Goal: Check status: Check status

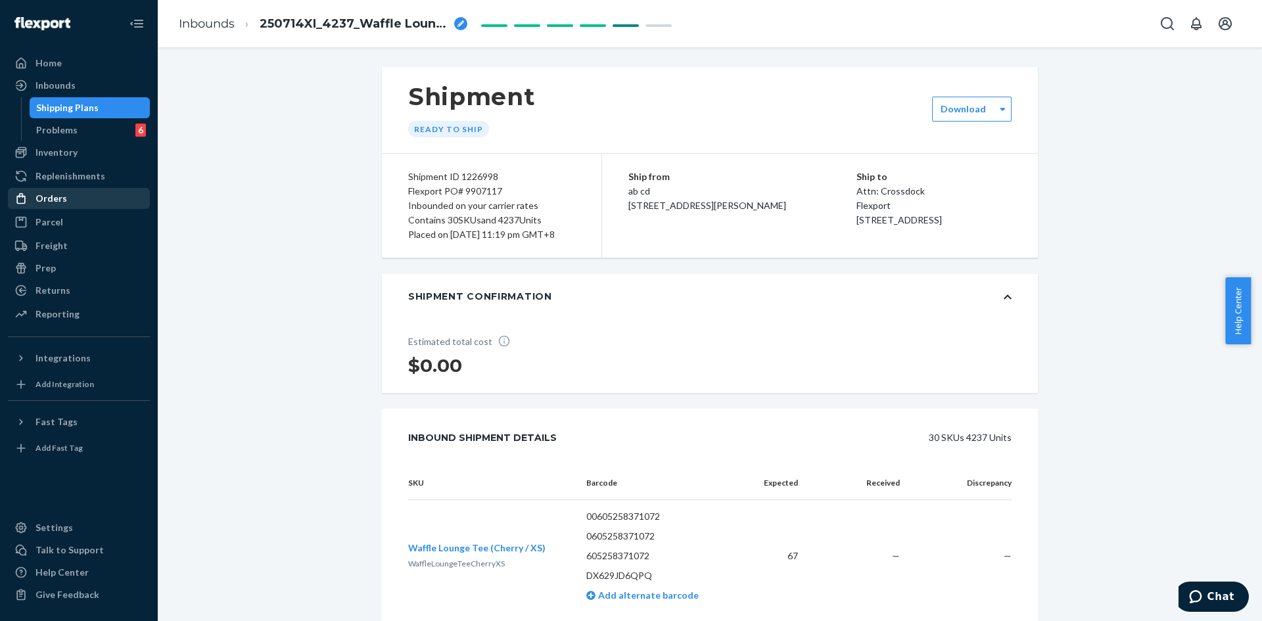
click at [59, 201] on div "Orders" at bounding box center [52, 198] width 32 height 13
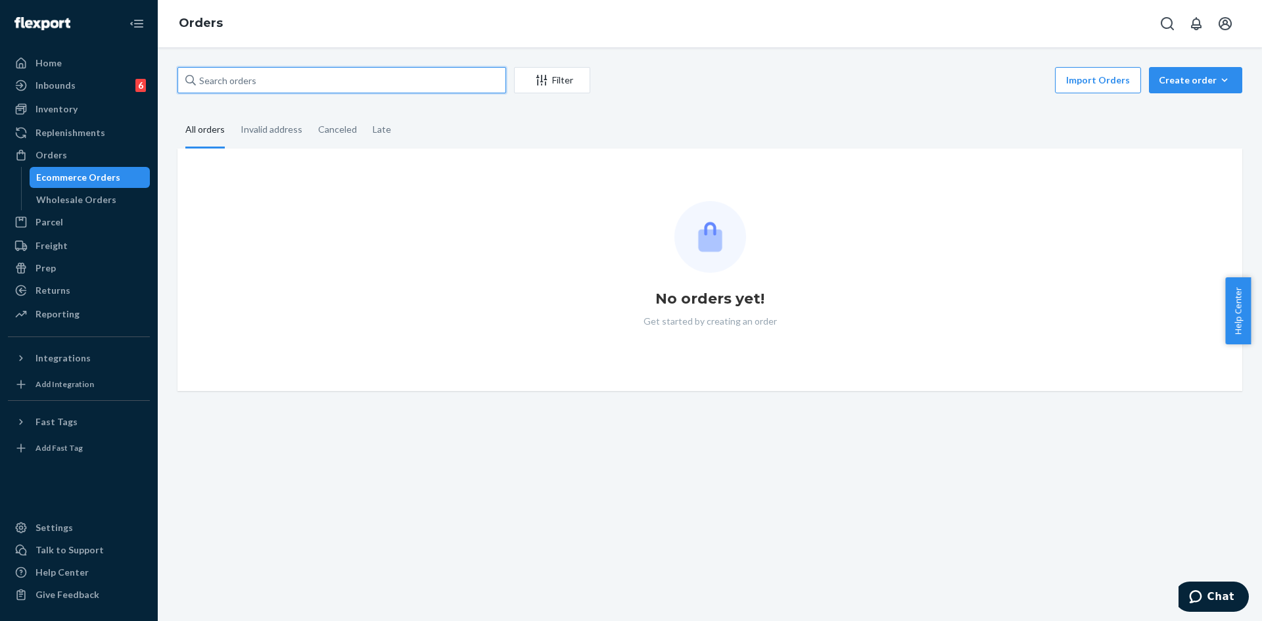
click at [245, 80] on input "text" at bounding box center [342, 80] width 329 height 26
paste input "254699022"
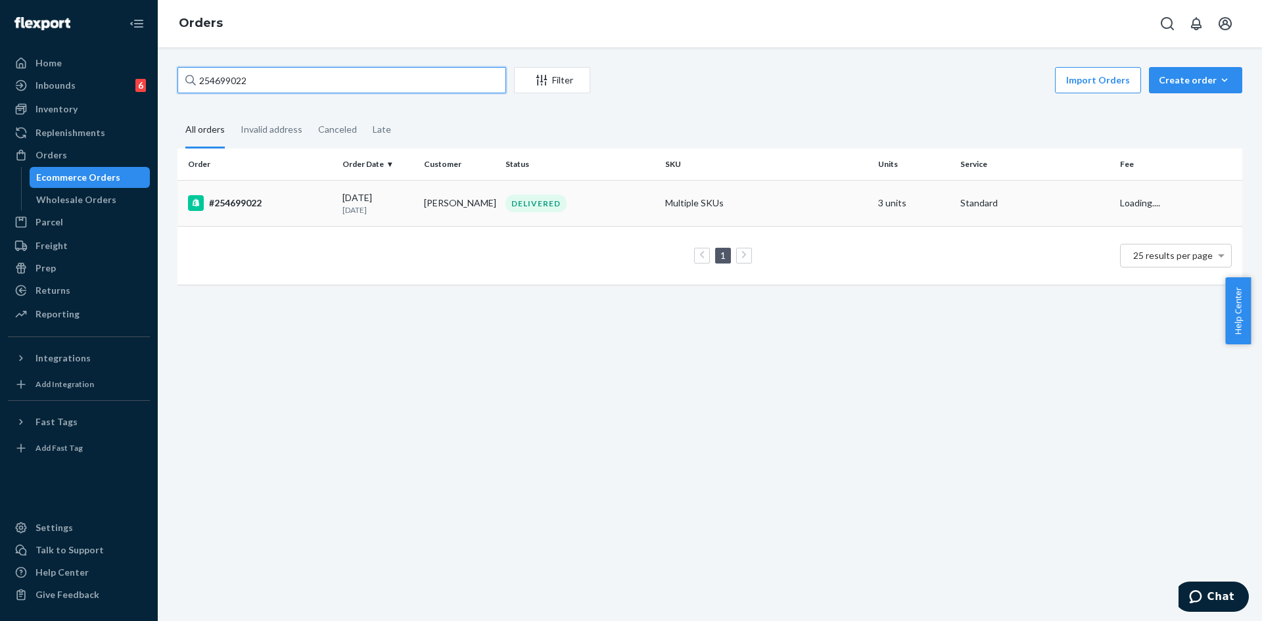
type input "254699022"
click at [324, 203] on div "#254699022" at bounding box center [260, 203] width 144 height 16
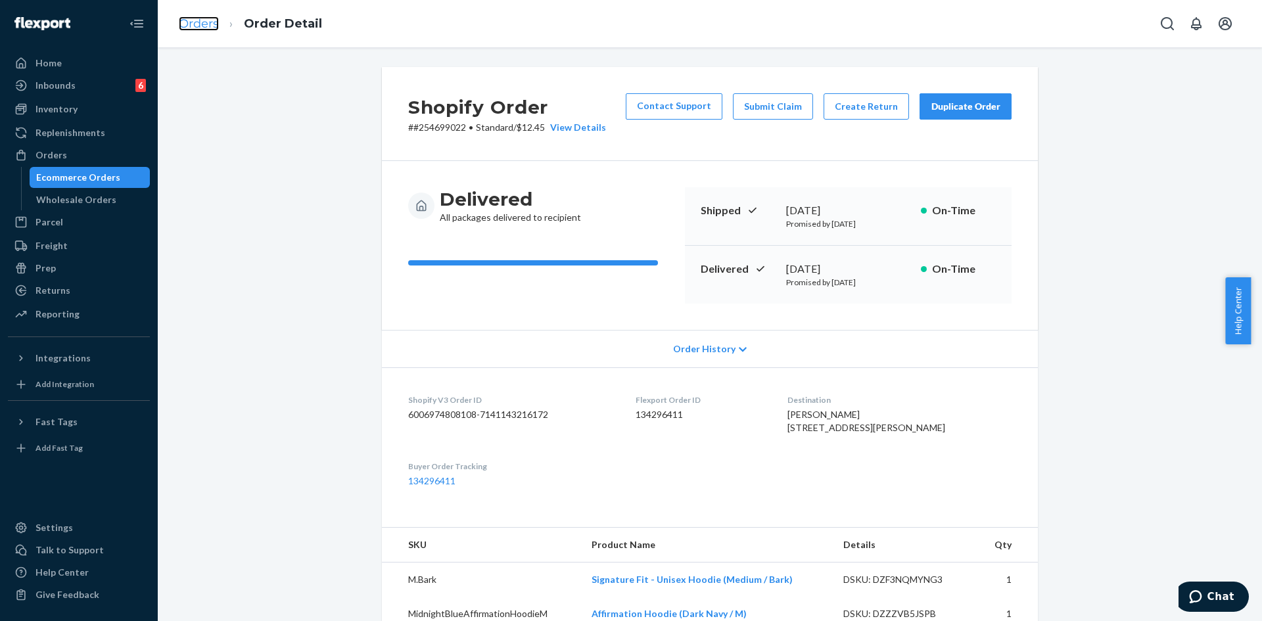
click at [185, 26] on link "Orders" at bounding box center [199, 23] width 40 height 14
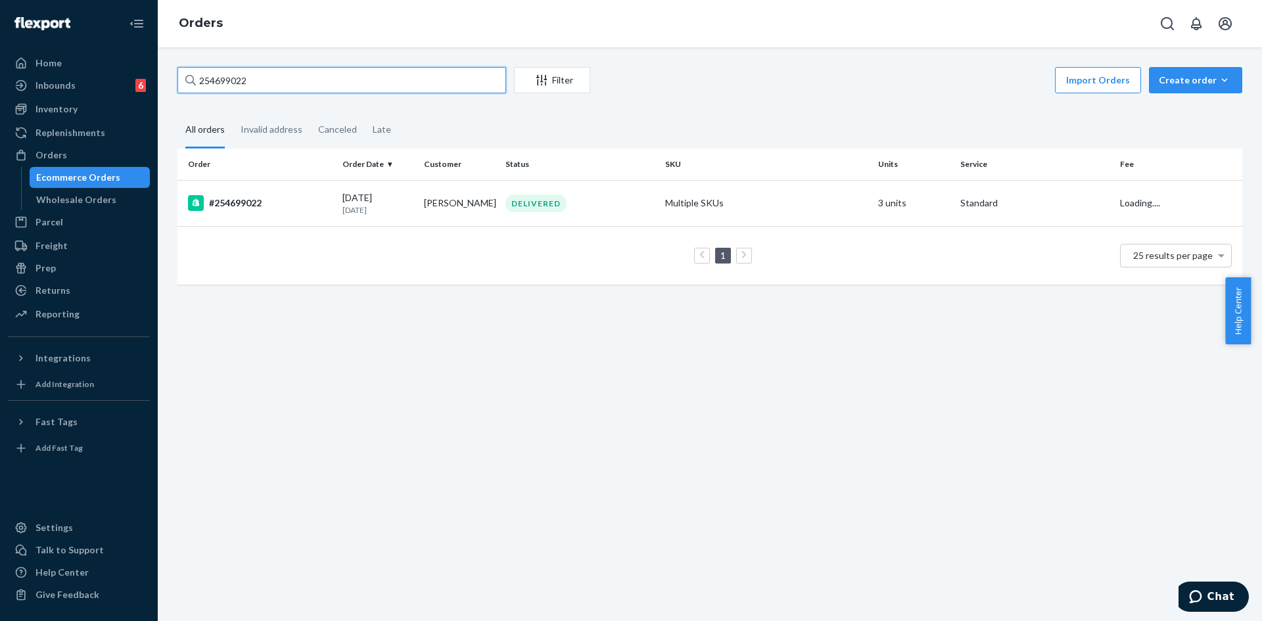
click at [225, 80] on input "254699022" at bounding box center [342, 80] width 329 height 26
paste input "6384"
type input "254696384"
click at [337, 219] on td "[DATE] [DATE]" at bounding box center [378, 203] width 82 height 46
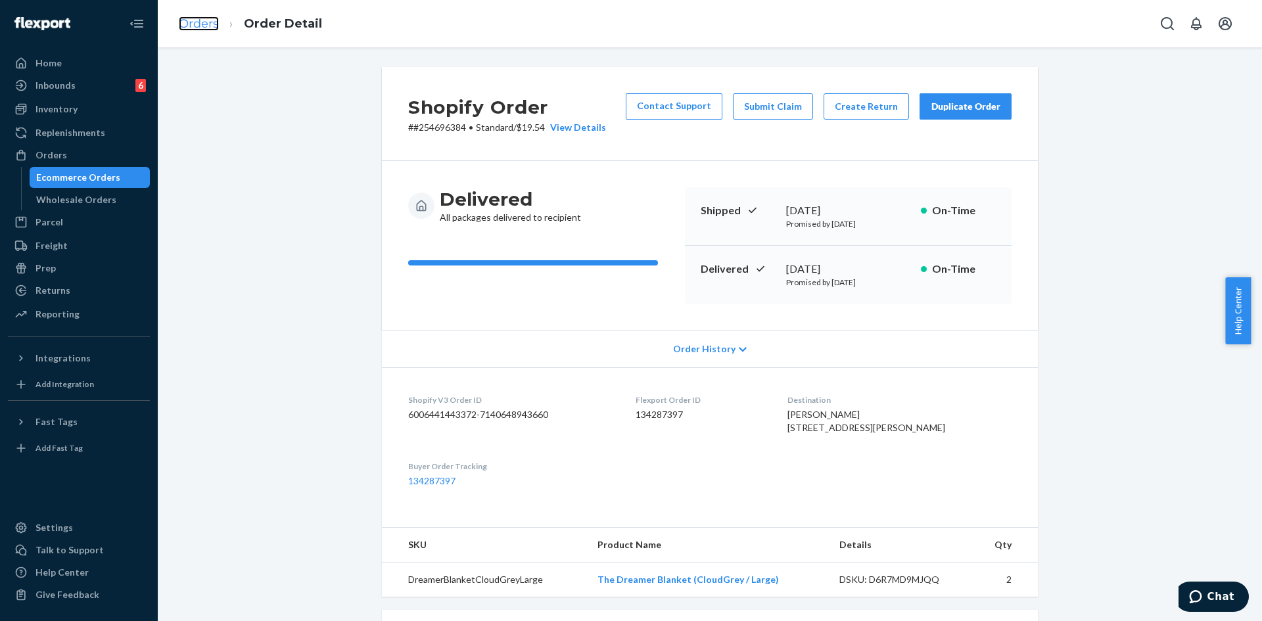
click at [195, 30] on link "Orders" at bounding box center [199, 23] width 40 height 14
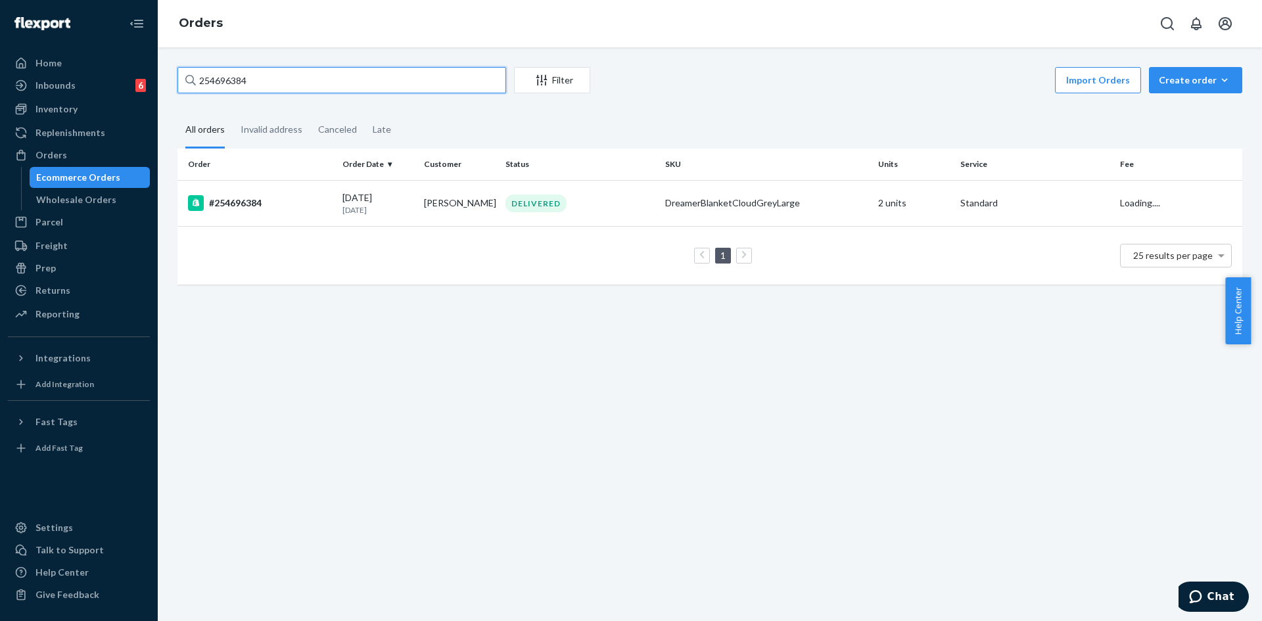
click at [222, 85] on input "254696384" at bounding box center [342, 80] width 329 height 26
paste input "5120"
type input "254695120"
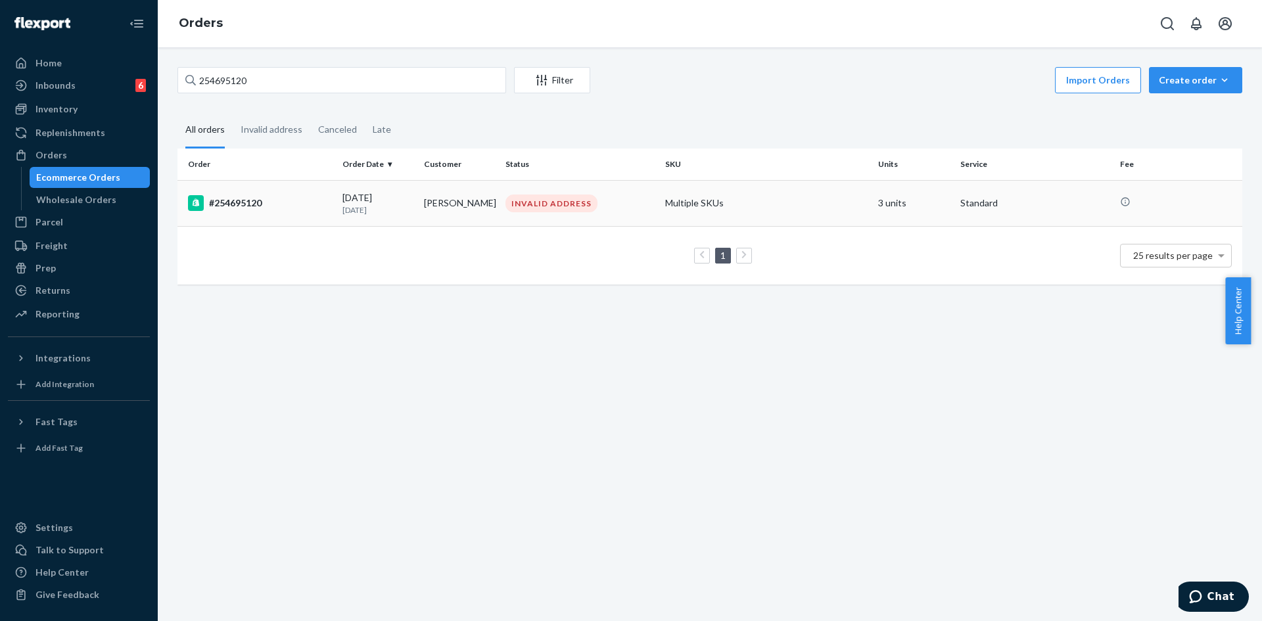
click at [362, 197] on div "[DATE] [DATE]" at bounding box center [378, 203] width 71 height 24
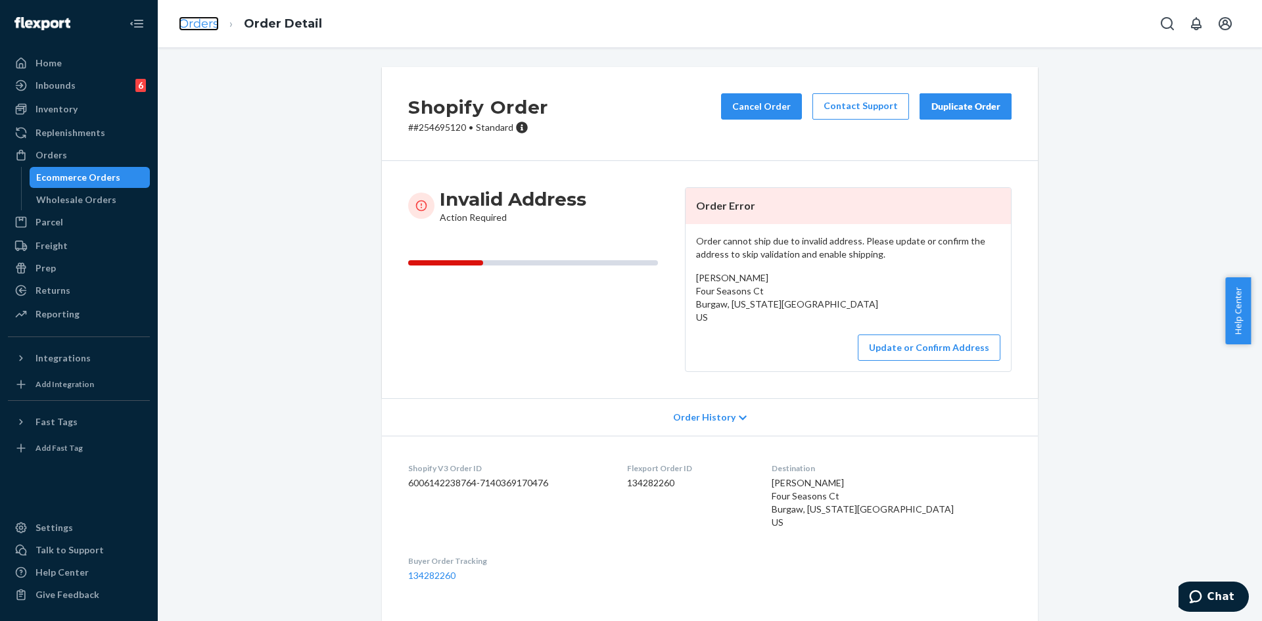
click at [197, 23] on link "Orders" at bounding box center [199, 23] width 40 height 14
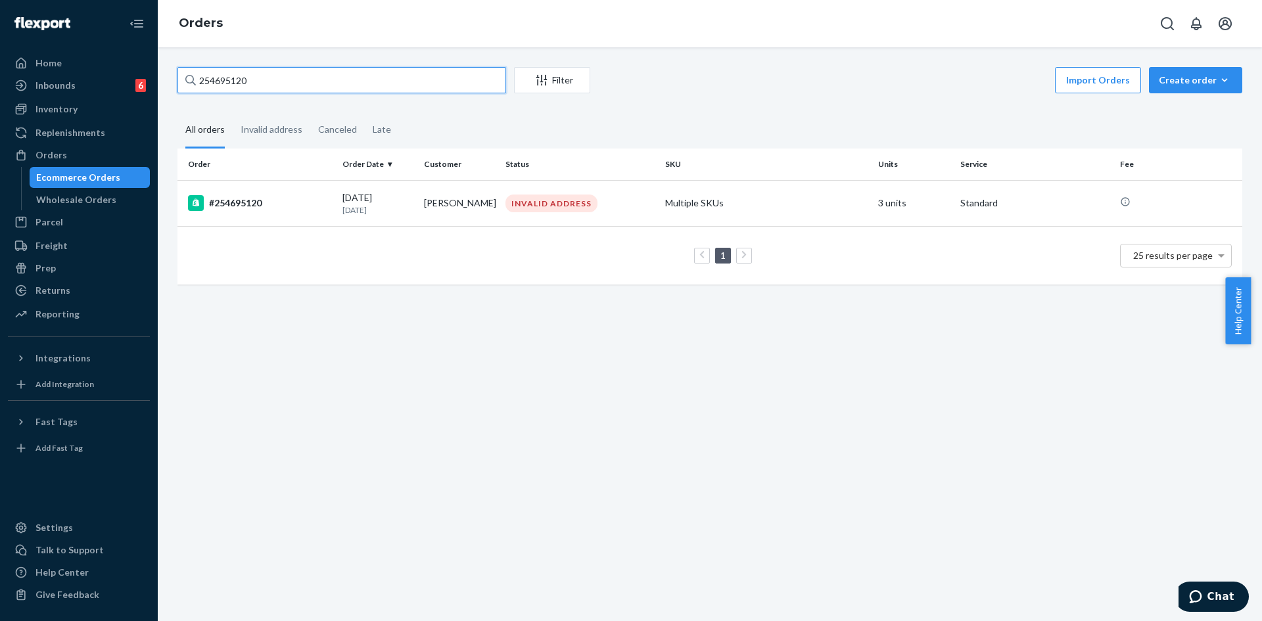
click at [243, 85] on input "254695120" at bounding box center [342, 80] width 329 height 26
paste input "2405"
type input "254692405"
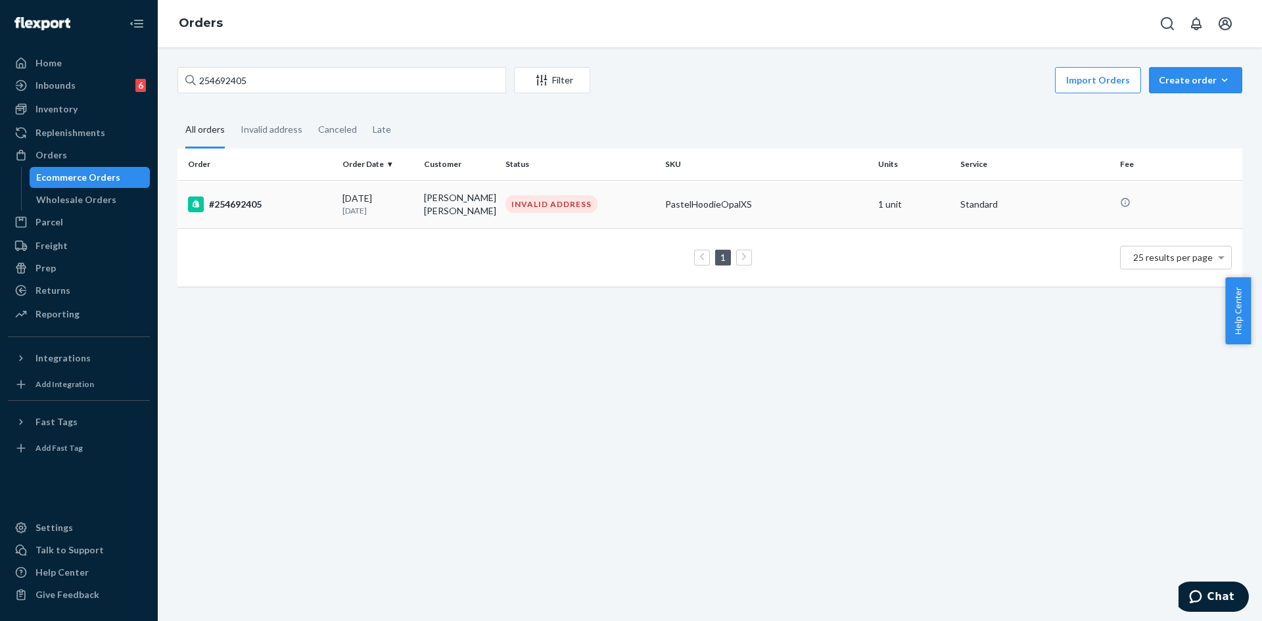
click at [329, 208] on div "#254692405" at bounding box center [260, 205] width 144 height 16
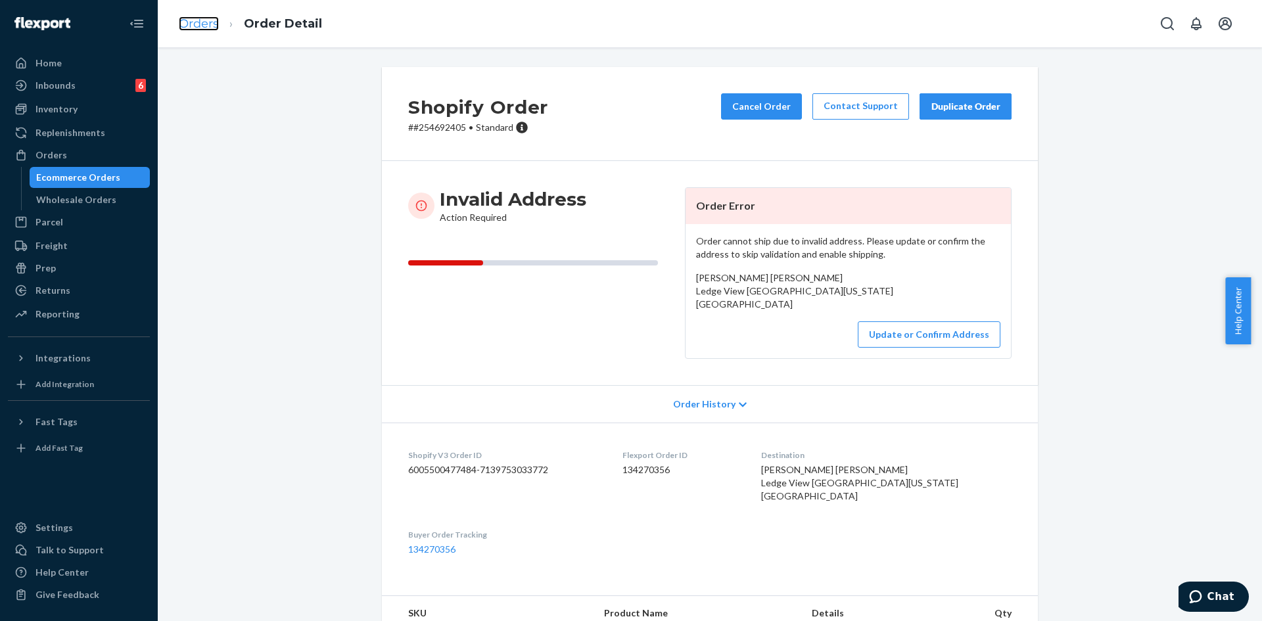
click at [193, 24] on link "Orders" at bounding box center [199, 23] width 40 height 14
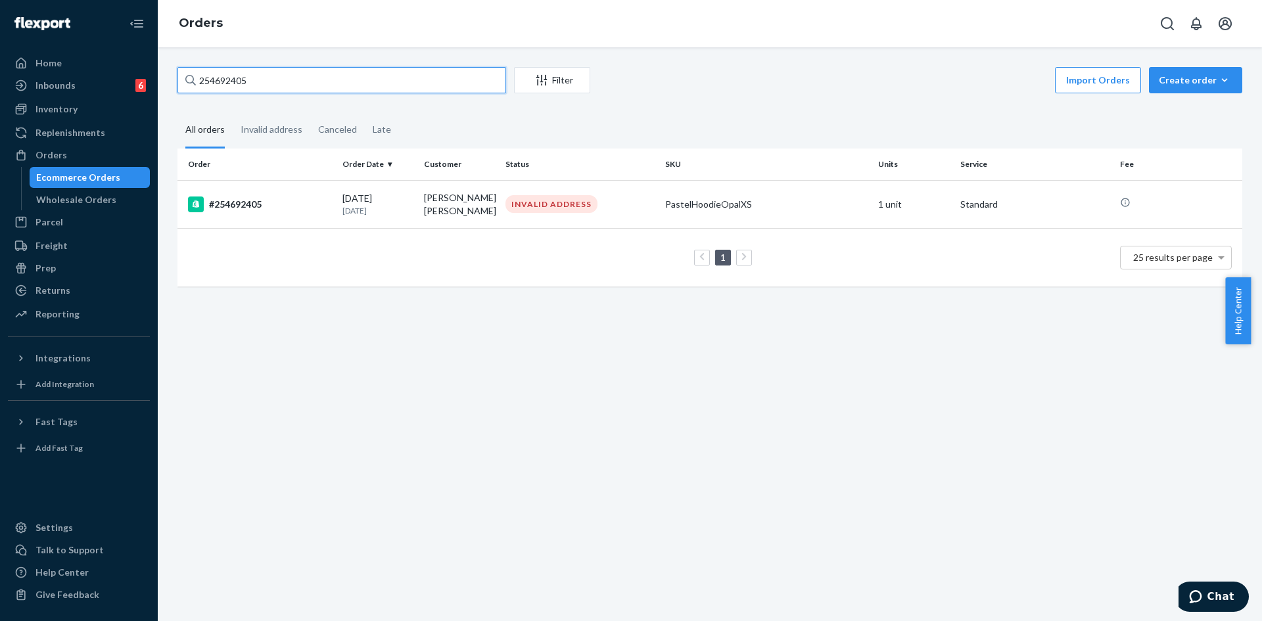
click at [231, 88] on input "254692405" at bounding box center [342, 80] width 329 height 26
paste input "716707"
type input "254716707"
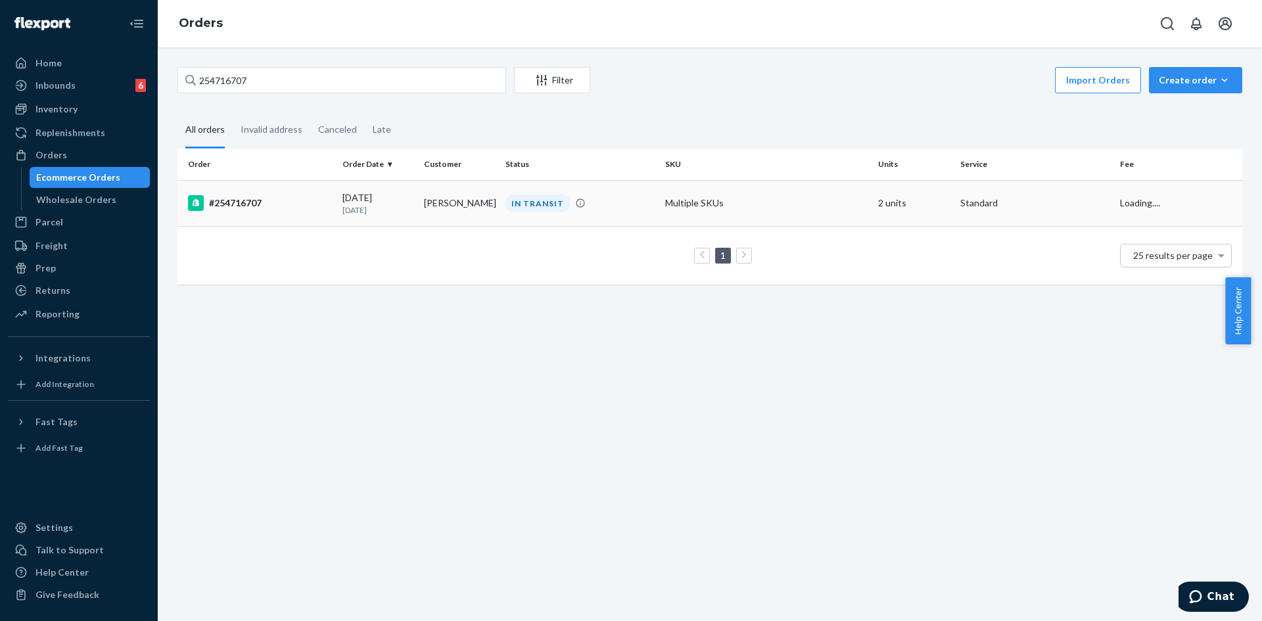
click at [301, 206] on div "#254716707" at bounding box center [260, 203] width 144 height 16
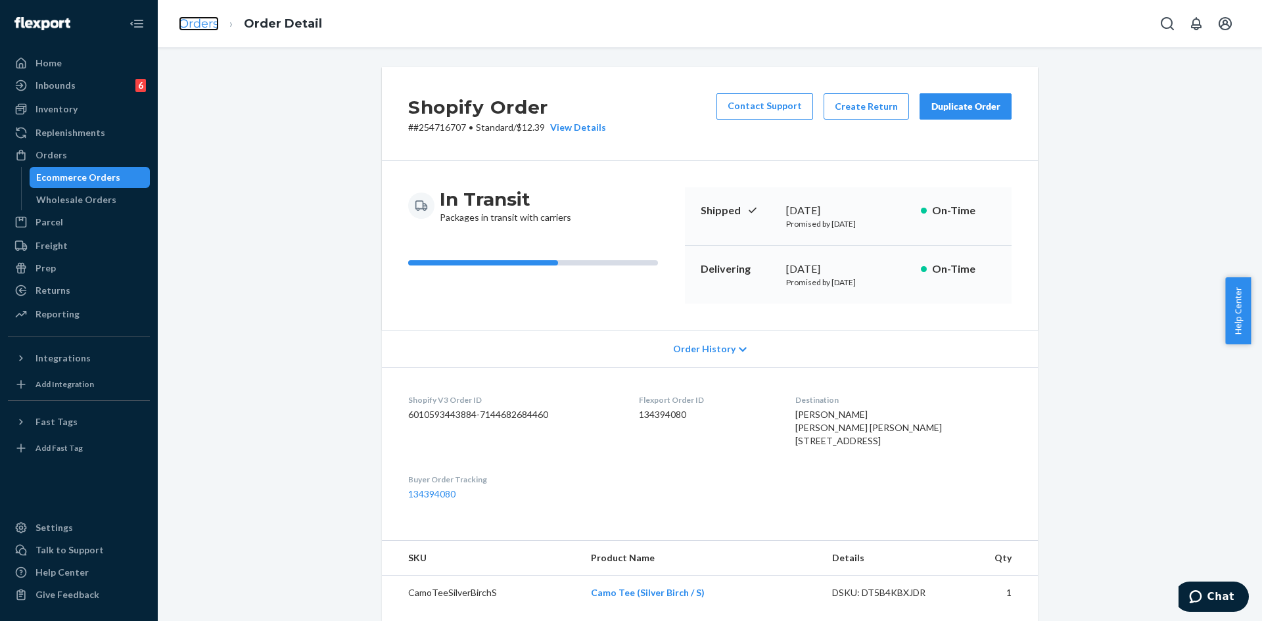
click at [197, 28] on link "Orders" at bounding box center [199, 23] width 40 height 14
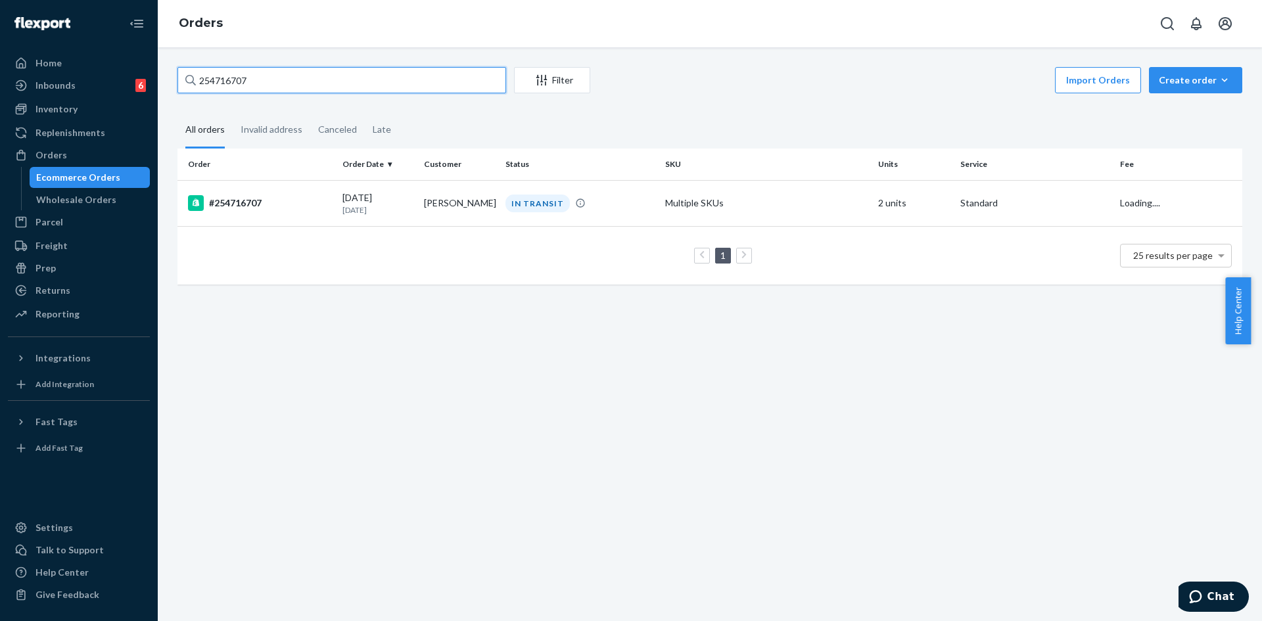
click at [223, 85] on input "254716707" at bounding box center [342, 80] width 329 height 26
paste input "282"
type input "254716282"
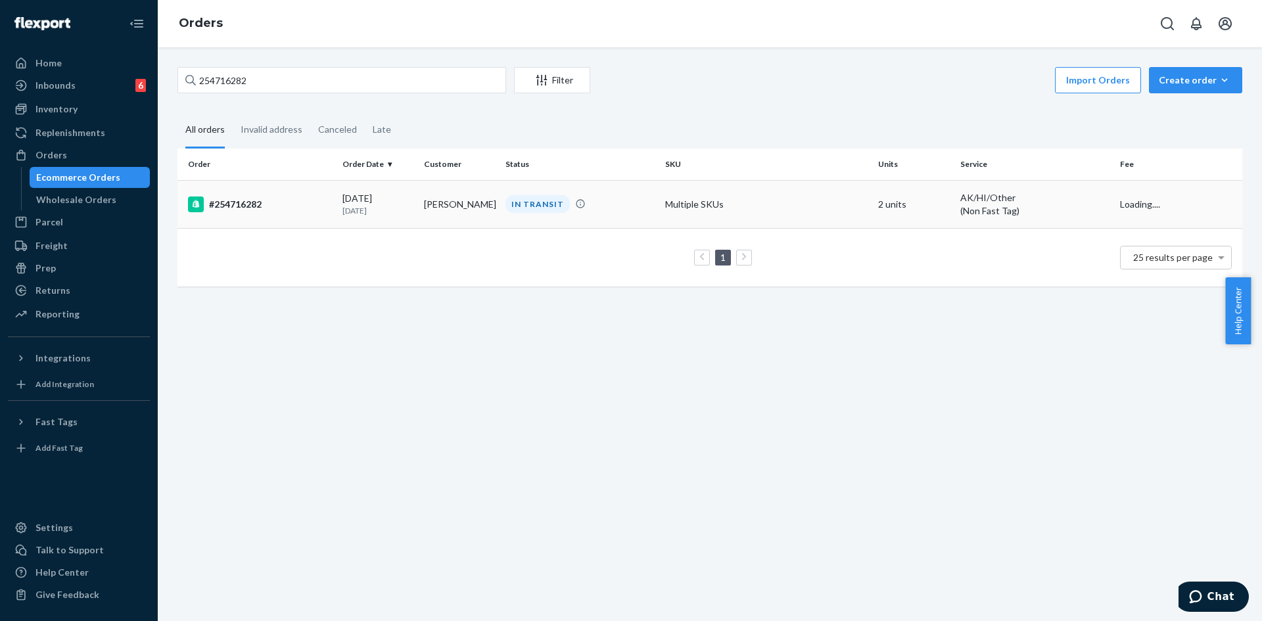
click at [335, 204] on td "#254716282" at bounding box center [258, 204] width 160 height 48
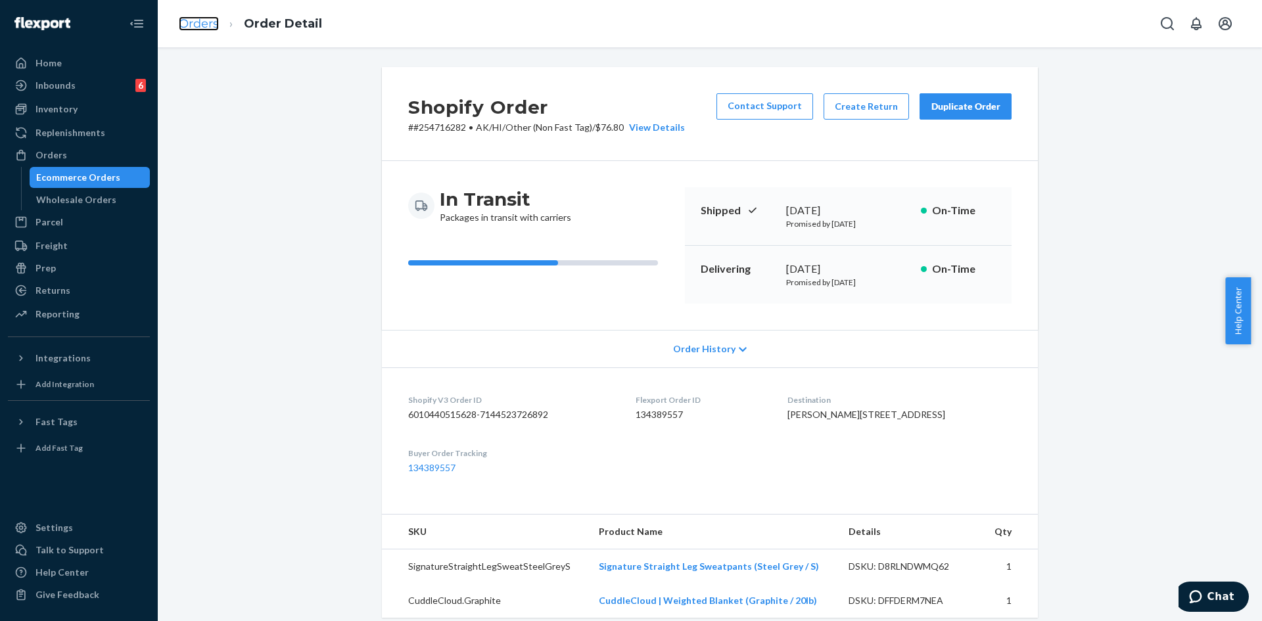
click at [199, 28] on link "Orders" at bounding box center [199, 23] width 40 height 14
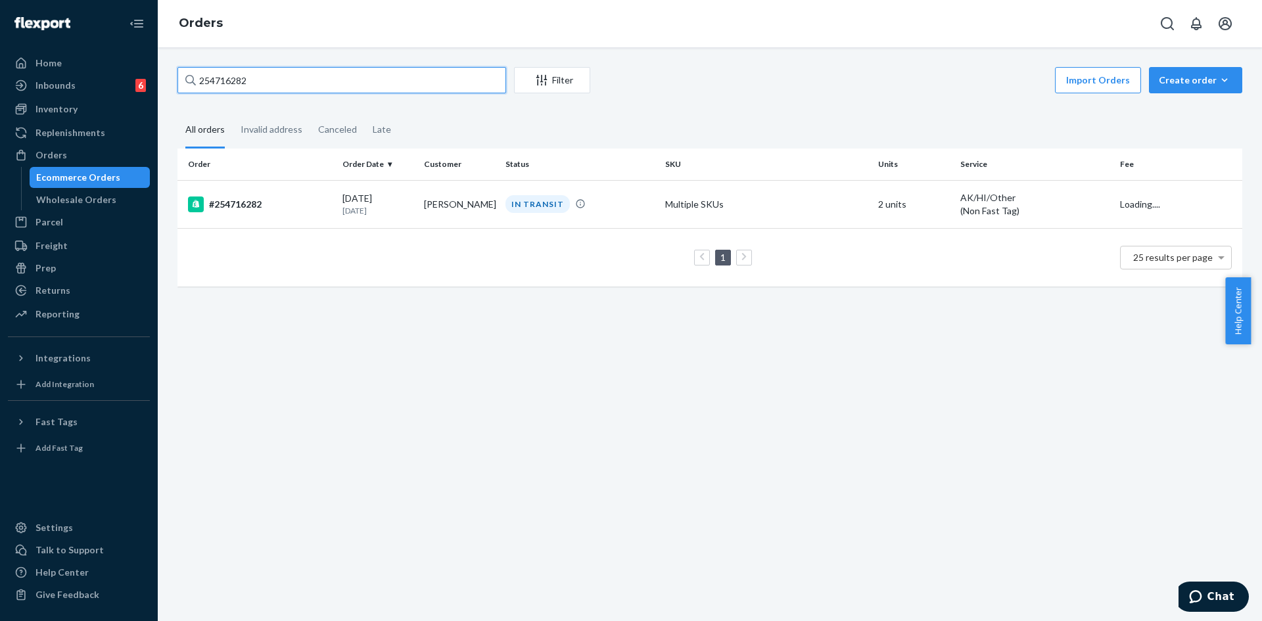
click at [211, 83] on input "254716282" at bounding box center [342, 80] width 329 height 26
paste input "5161"
type input "254715161"
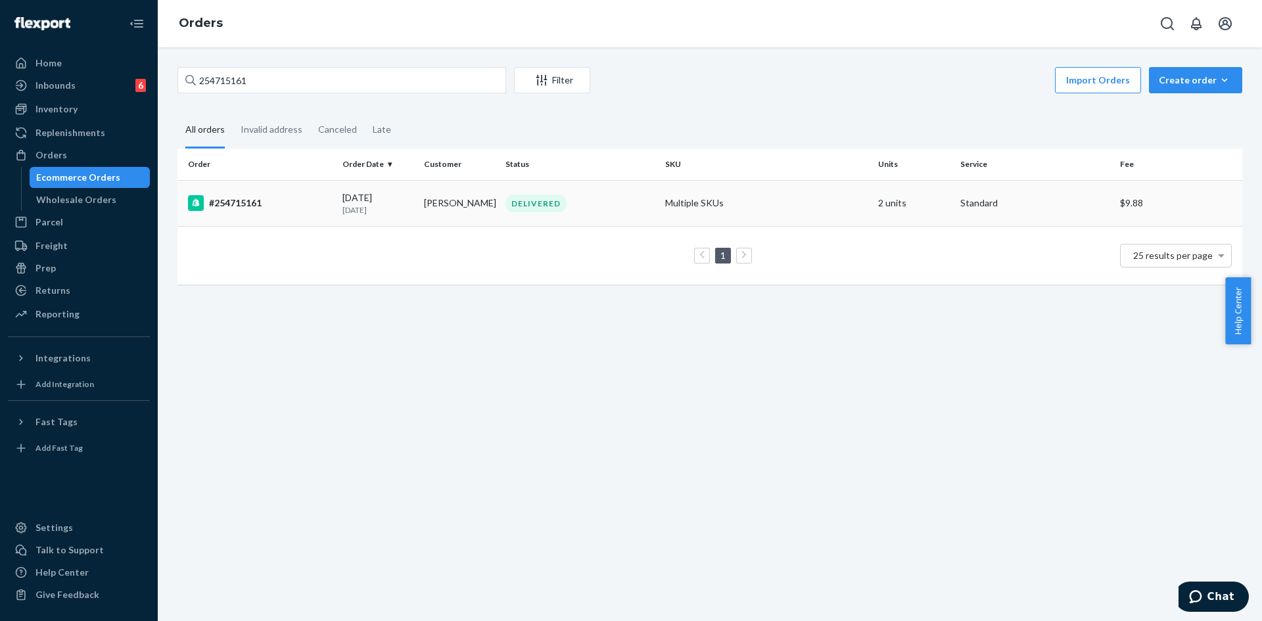
click at [306, 211] on div "#254715161" at bounding box center [260, 203] width 144 height 16
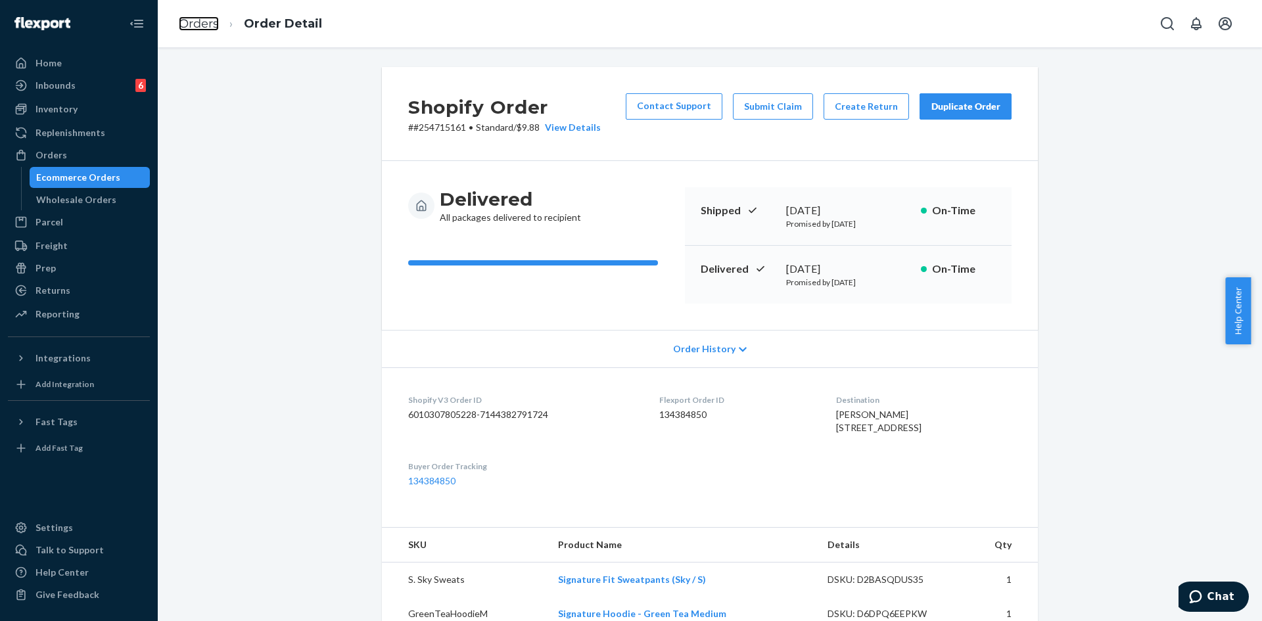
click at [208, 24] on link "Orders" at bounding box center [199, 23] width 40 height 14
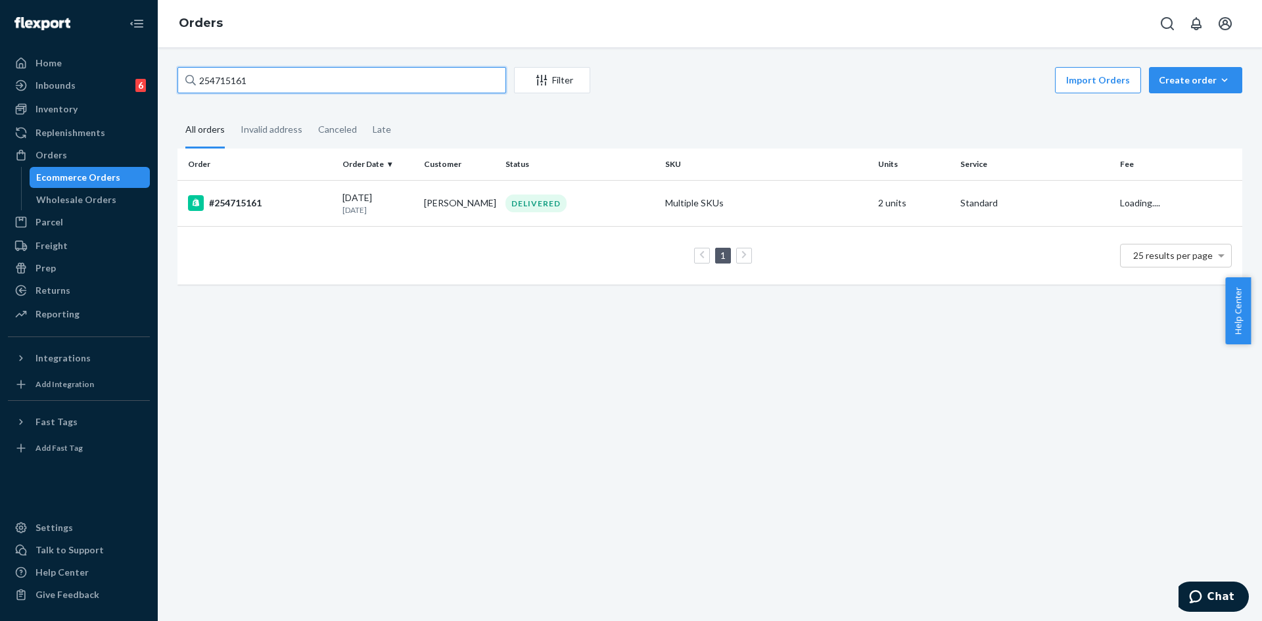
click at [216, 78] on input "254715161" at bounding box center [342, 80] width 329 height 26
paste input "4932"
type input "254714932"
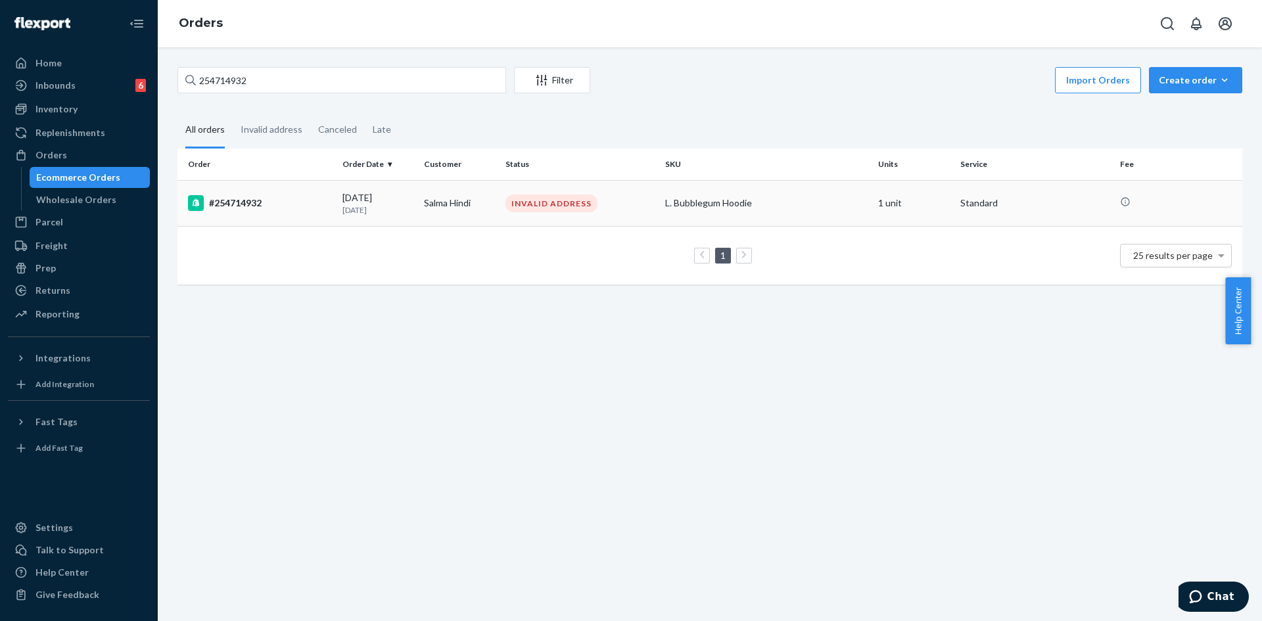
click at [354, 212] on p "[DATE]" at bounding box center [378, 209] width 71 height 11
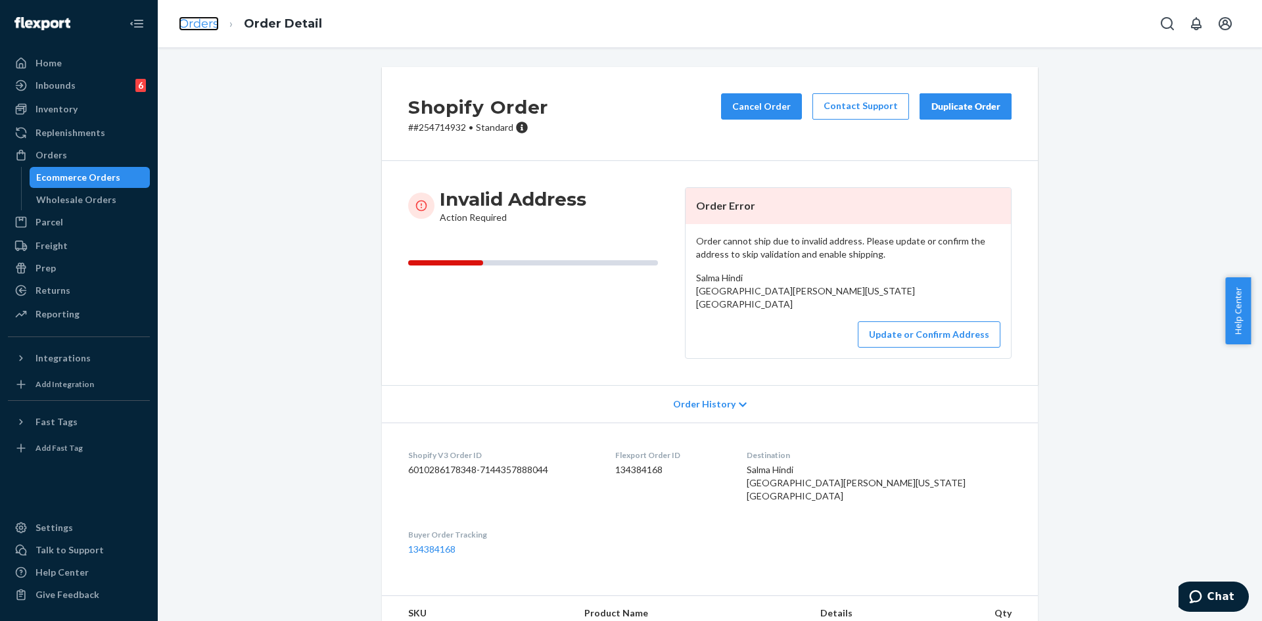
click at [193, 24] on link "Orders" at bounding box center [199, 23] width 40 height 14
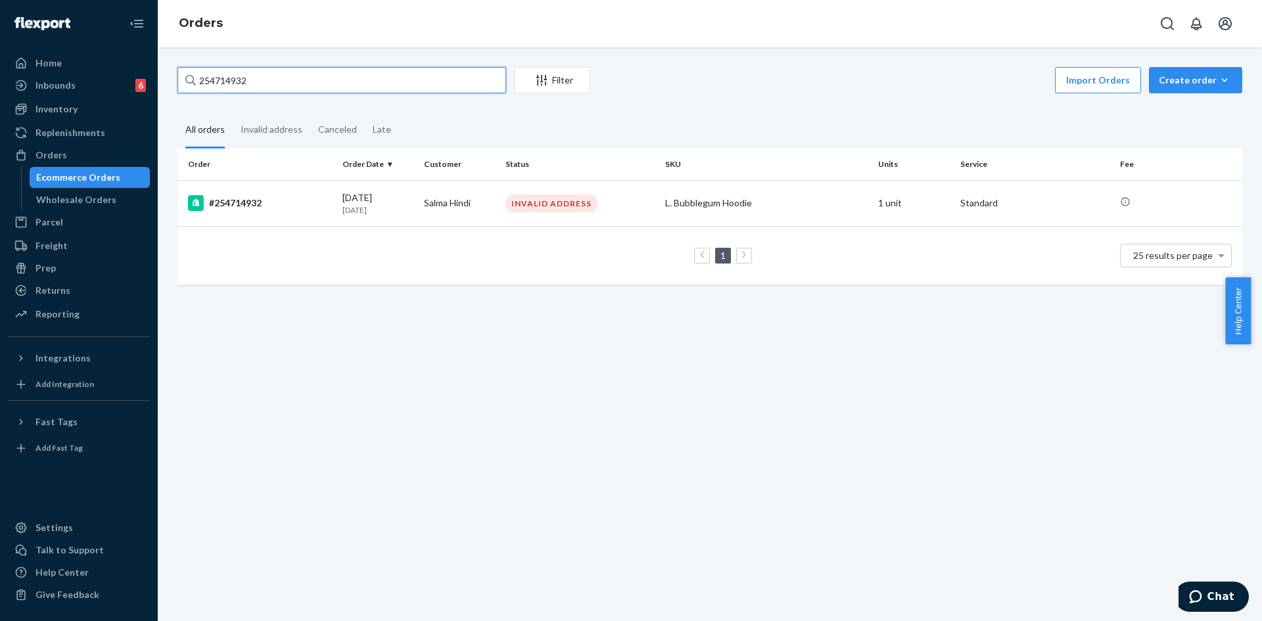
click at [201, 87] on input "254714932" at bounding box center [342, 80] width 329 height 26
paste input "3925"
type input "254713925"
click at [310, 207] on div "#254713925" at bounding box center [260, 203] width 144 height 16
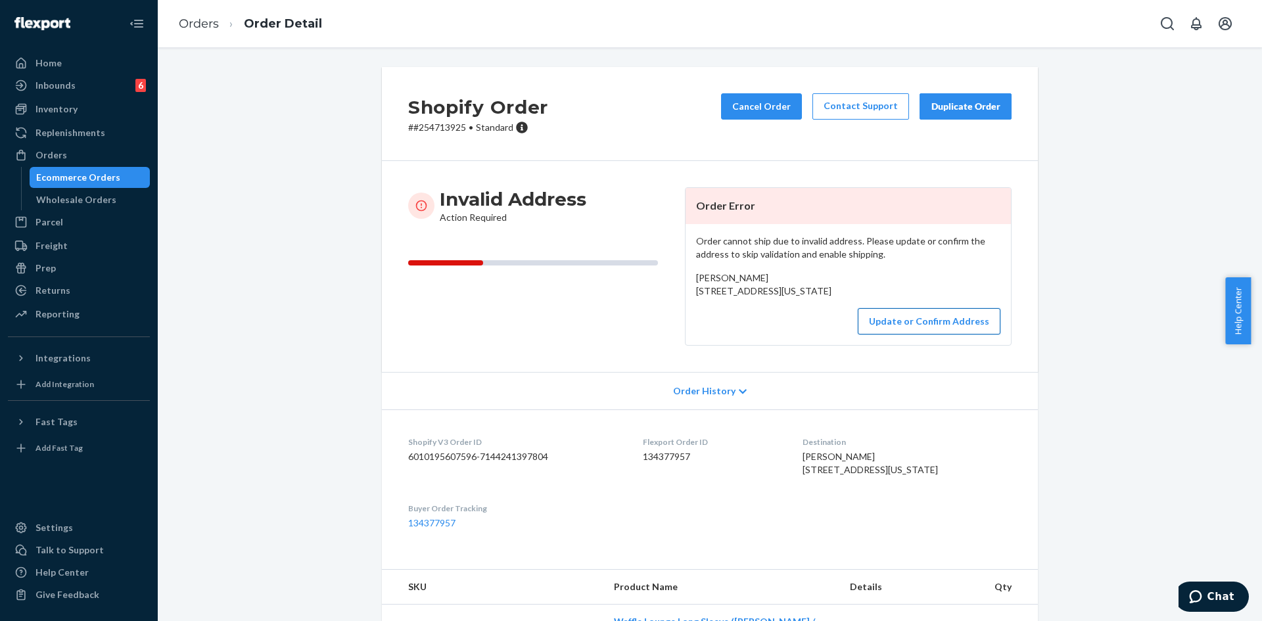
click at [907, 335] on button "Update or Confirm Address" at bounding box center [929, 321] width 143 height 26
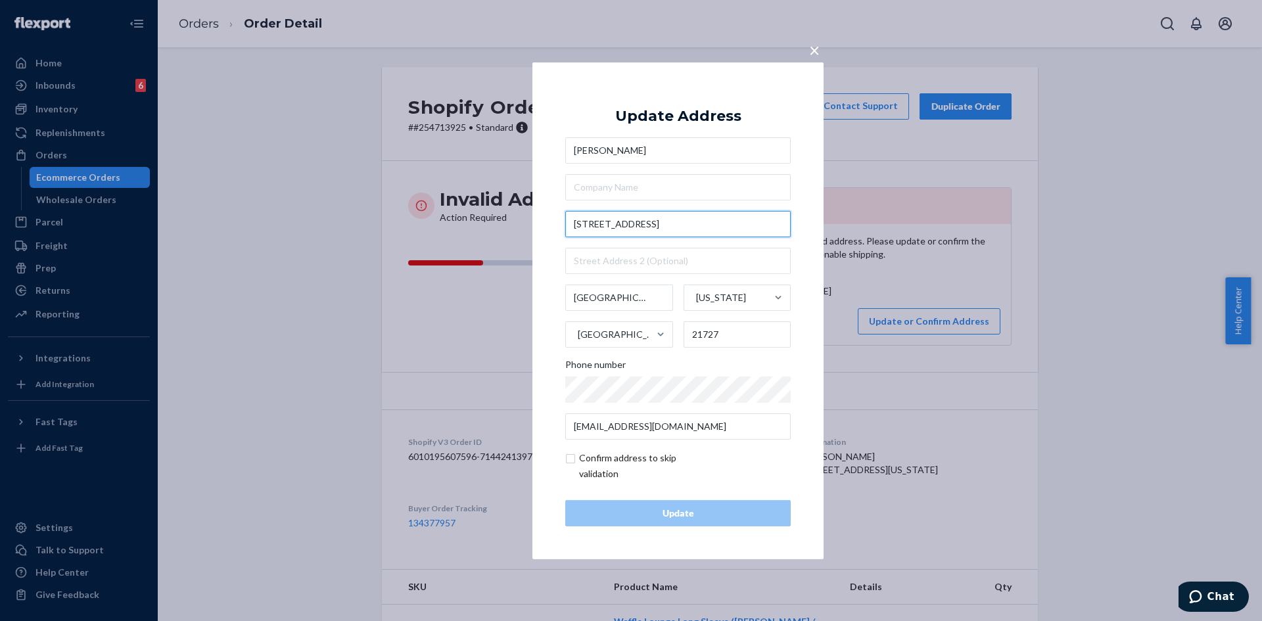
click at [723, 227] on input "[STREET_ADDRESS]" at bounding box center [678, 224] width 226 height 26
paste input "LD EMMITSBURG RD [GEOGRAPHIC_DATA]"
type input "[STREET_ADDRESS]"
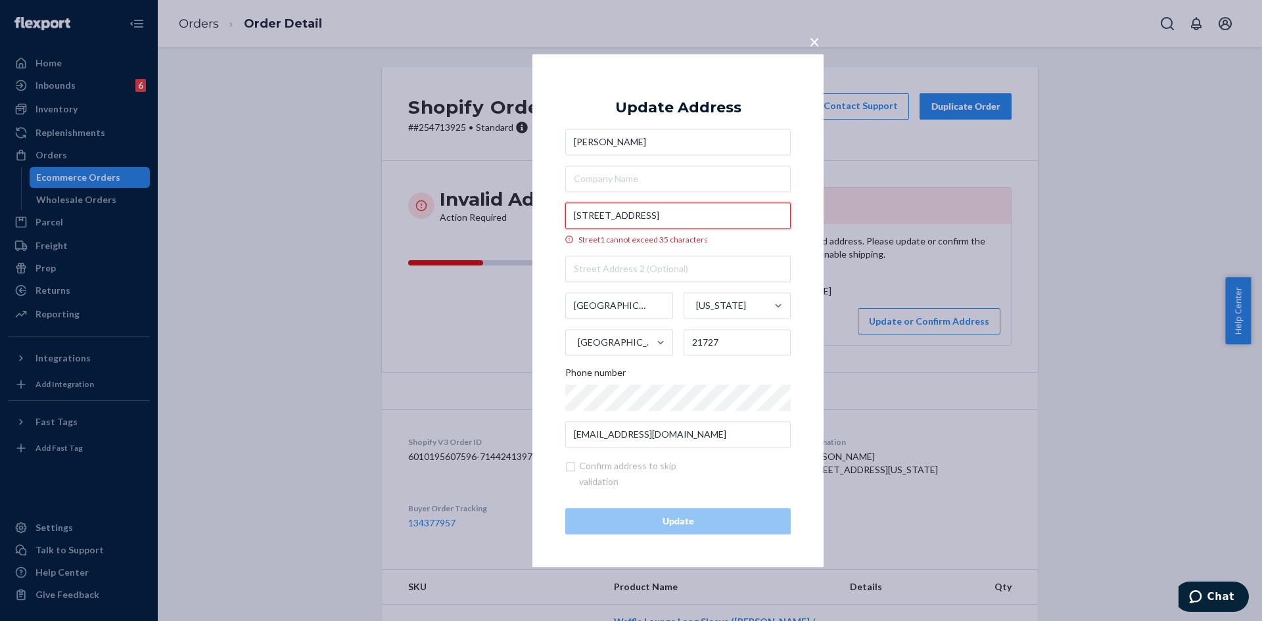
scroll to position [0, 39]
drag, startPoint x: 695, startPoint y: 214, endPoint x: 839, endPoint y: 220, distance: 144.1
click at [839, 220] on div "× Update Address [PERSON_NAME] [STREET_ADDRESS] cannot exceed [STREET_ADDRESS][…" at bounding box center [631, 310] width 1262 height 621
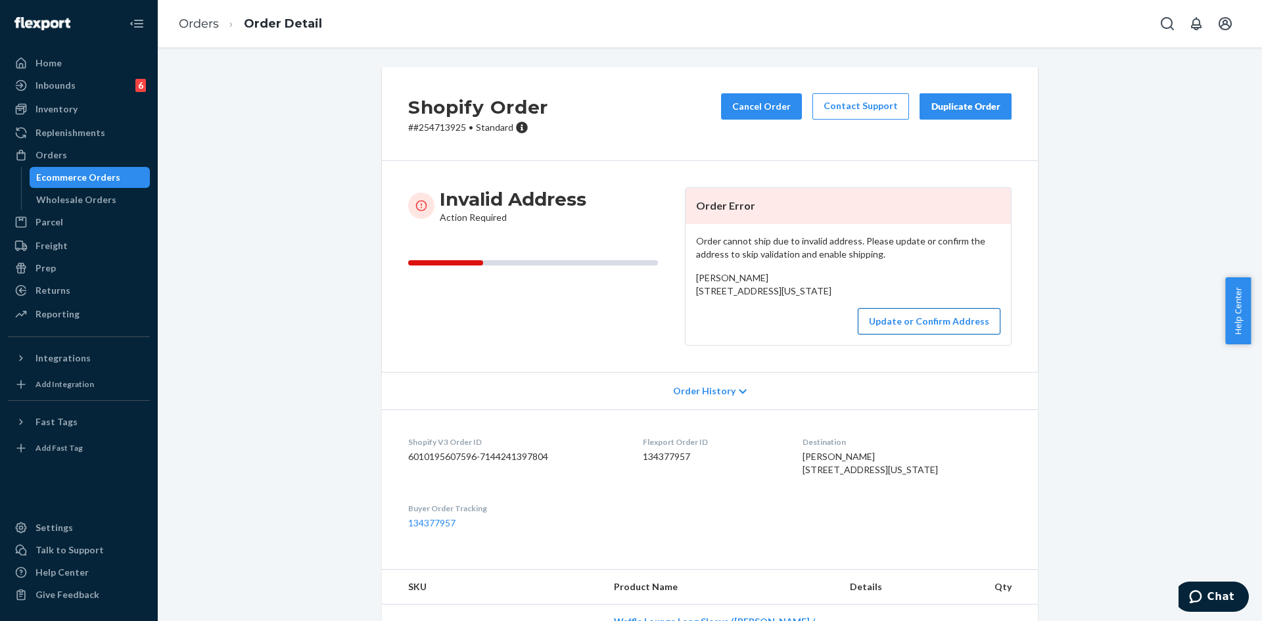
click at [884, 335] on button "Update or Confirm Address" at bounding box center [929, 321] width 143 height 26
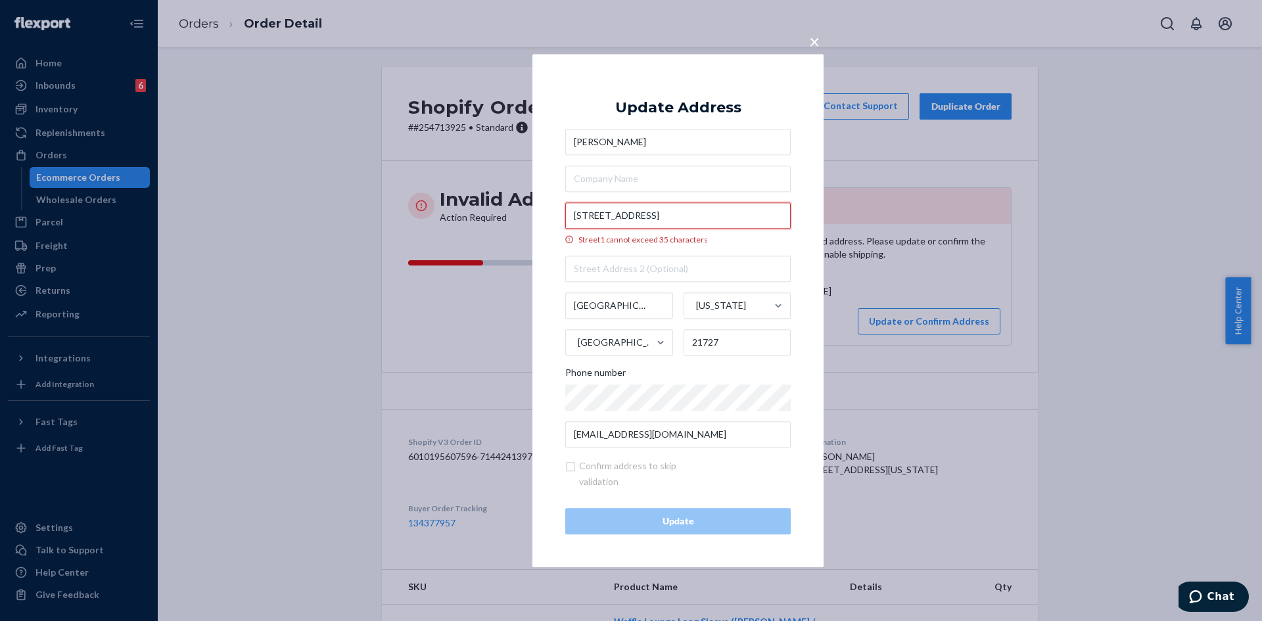
drag, startPoint x: 696, startPoint y: 214, endPoint x: 803, endPoint y: 229, distance: 108.1
click at [803, 229] on div "× Update Address [PERSON_NAME] [STREET_ADDRESS] cannot exceed [STREET_ADDRESS][…" at bounding box center [678, 310] width 291 height 513
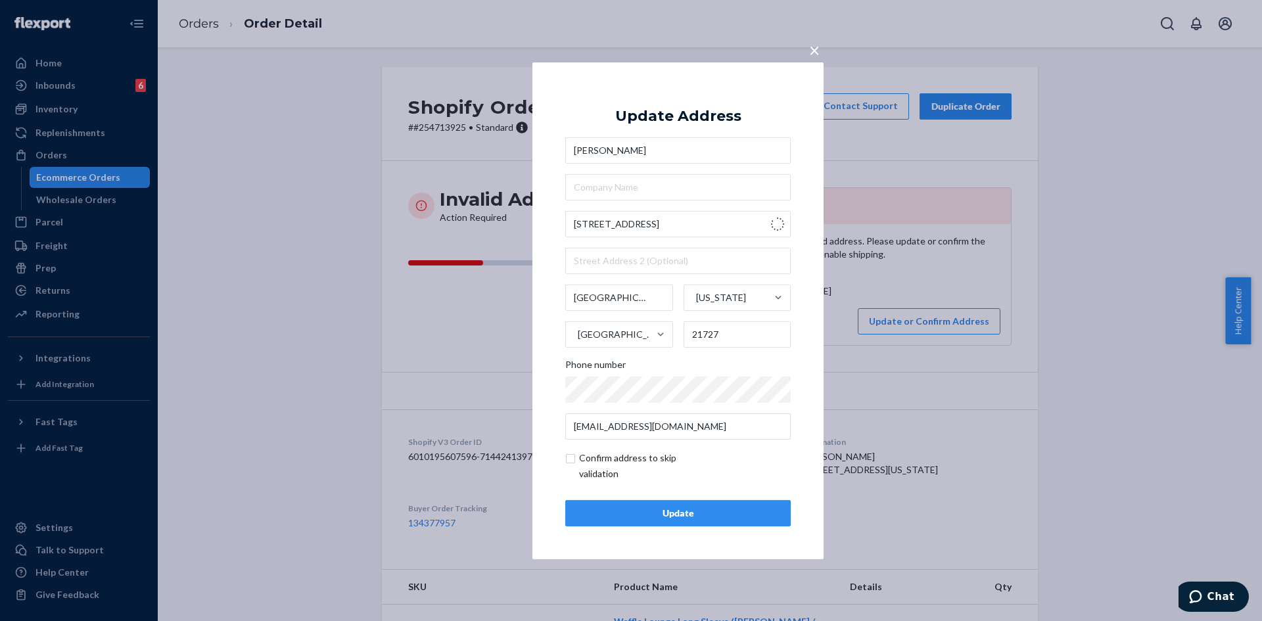
type input "[GEOGRAPHIC_DATA]"
type input "[US_STATE]"
click at [643, 226] on input "[GEOGRAPHIC_DATA]" at bounding box center [678, 224] width 226 height 26
paste input "[STREET_ADDRESS]"
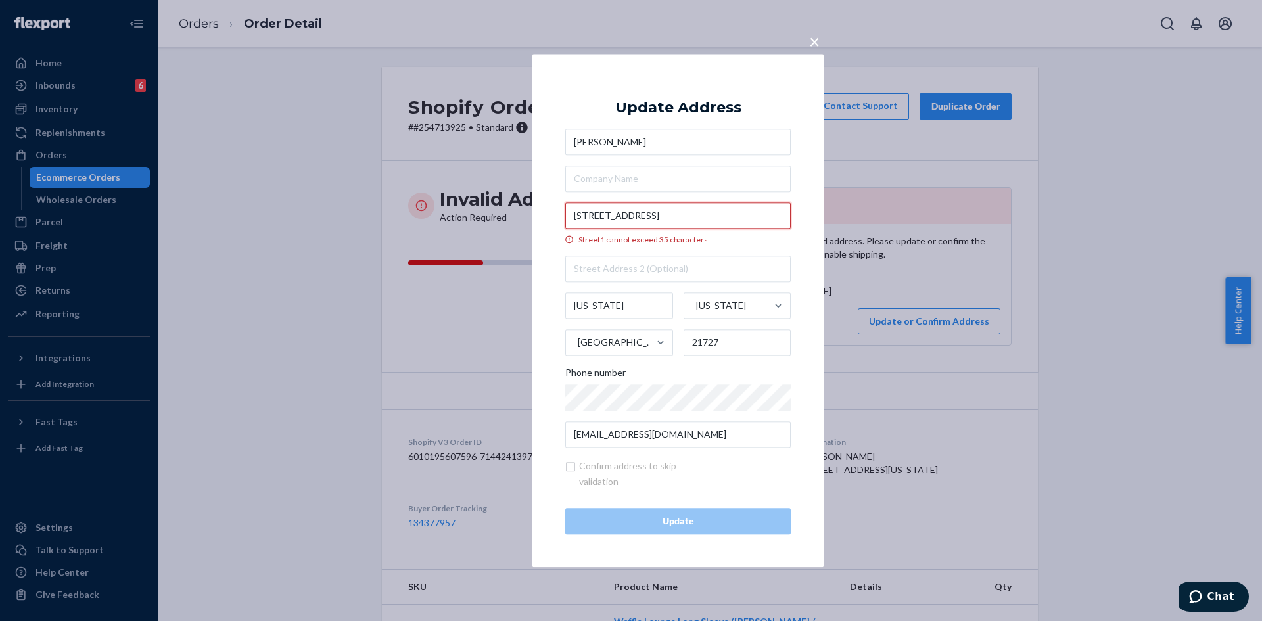
scroll to position [0, 39]
drag, startPoint x: 643, startPoint y: 226, endPoint x: 668, endPoint y: 232, distance: 25.7
click at [667, 232] on label "[STREET_ADDRESS] cannot exceed 35 characters" at bounding box center [678, 223] width 226 height 43
click at [667, 216] on input "[STREET_ADDRESS]" at bounding box center [678, 215] width 226 height 26
drag, startPoint x: 658, startPoint y: 215, endPoint x: 801, endPoint y: 217, distance: 142.7
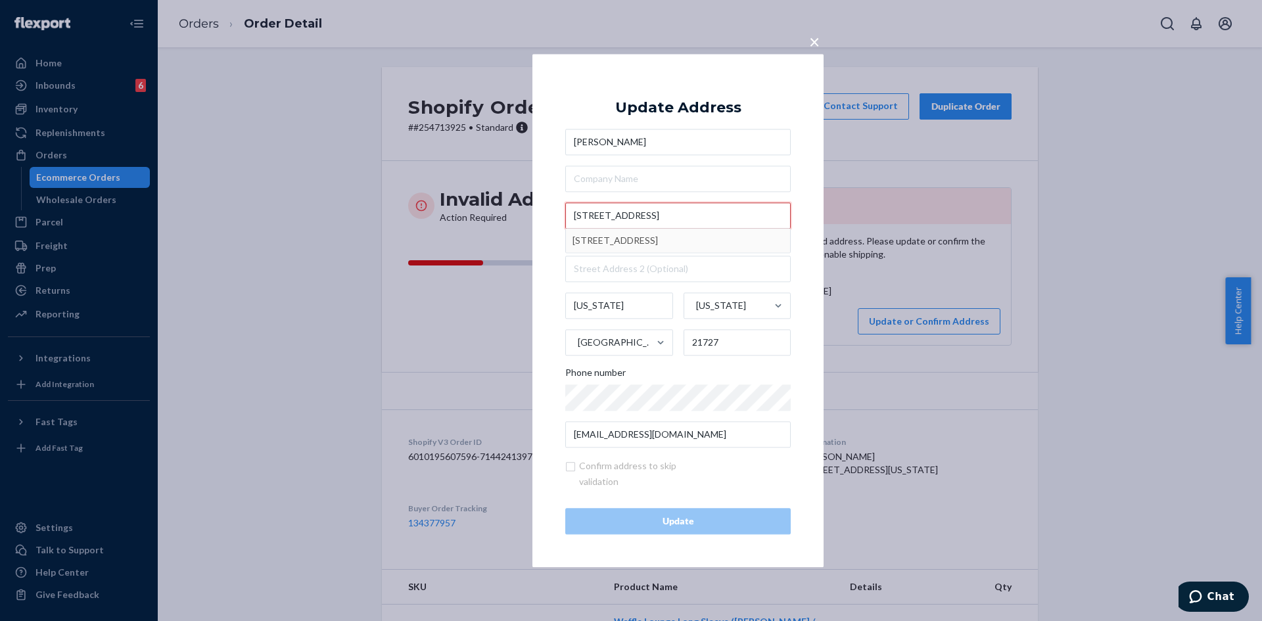
click at [801, 217] on div "× Update Address [PERSON_NAME] [STREET_ADDRESS] [STREET_ADDRESS][GEOGRAPHIC_DAT…" at bounding box center [678, 310] width 291 height 513
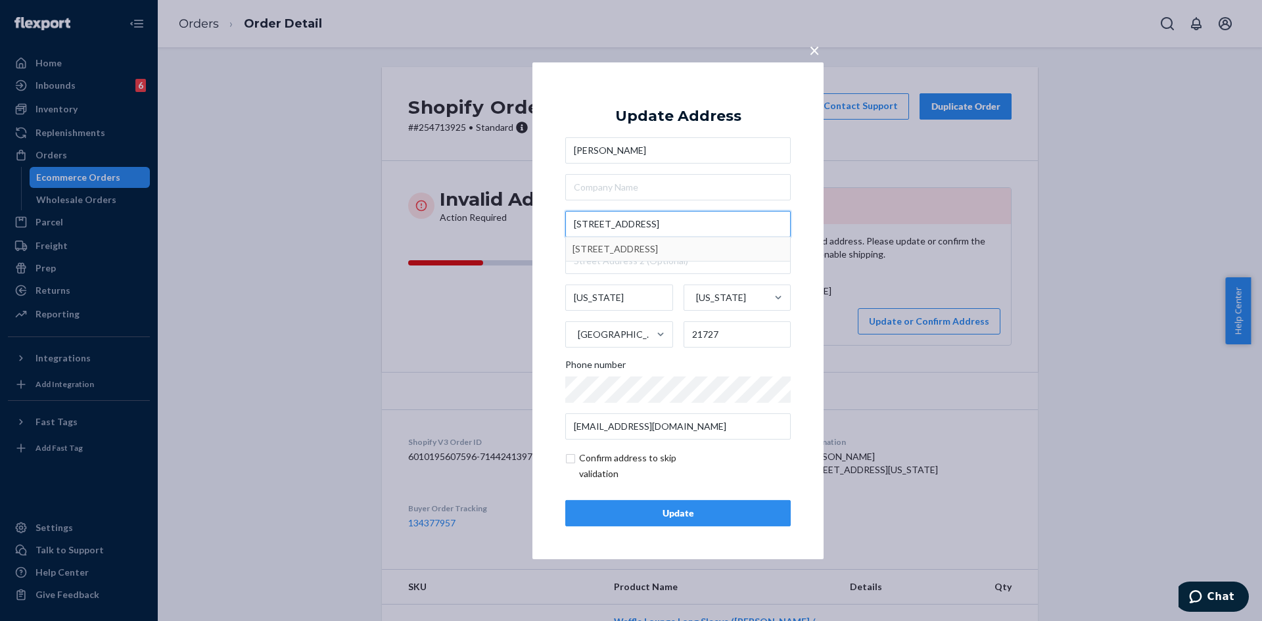
type input "[STREET_ADDRESS]"
click at [662, 353] on div "[PERSON_NAME] [STREET_ADDRESS] [STREET_ADDRESS][US_STATE][US_STATE] Phone numbe…" at bounding box center [678, 288] width 226 height 302
click at [579, 456] on input "checkbox" at bounding box center [641, 466] width 153 height 32
checkbox input "true"
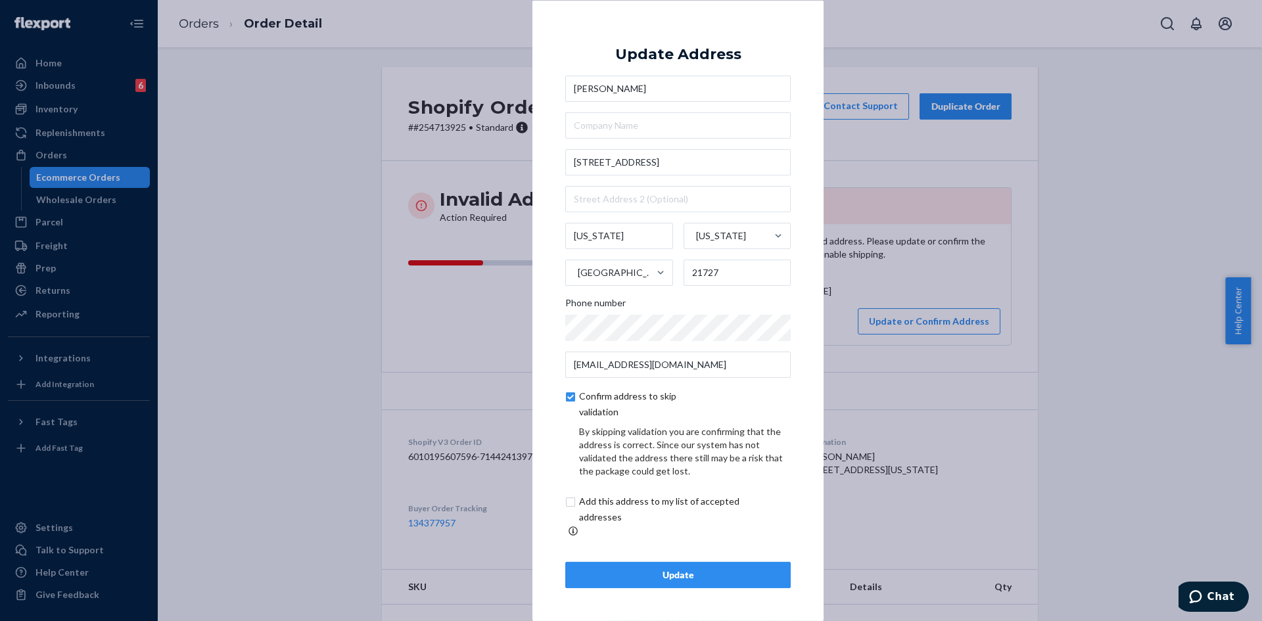
click at [592, 497] on div "By skipping validation you are confirming that the address is correct. Since ou…" at bounding box center [678, 481] width 226 height 113
click at [603, 521] on input "checkbox" at bounding box center [674, 510] width 219 height 32
checkbox input "true"
click at [636, 569] on div "Update" at bounding box center [678, 575] width 203 height 13
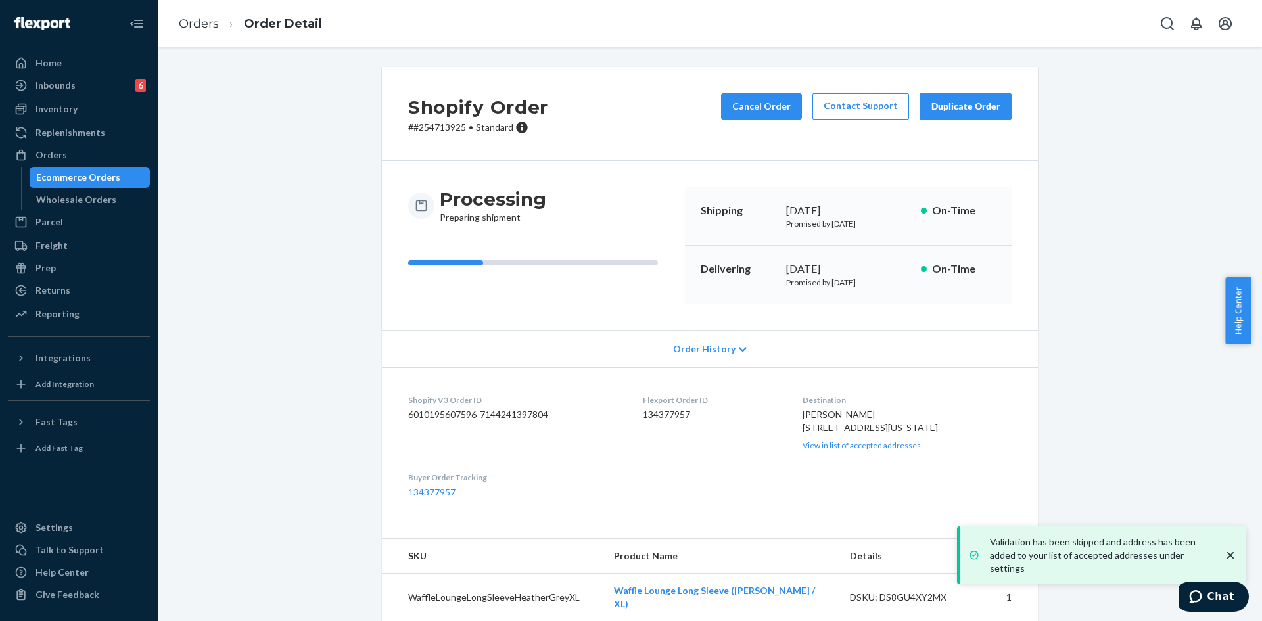
click at [439, 129] on p "# #254713925 • Standard" at bounding box center [478, 127] width 140 height 13
copy p "254713925"
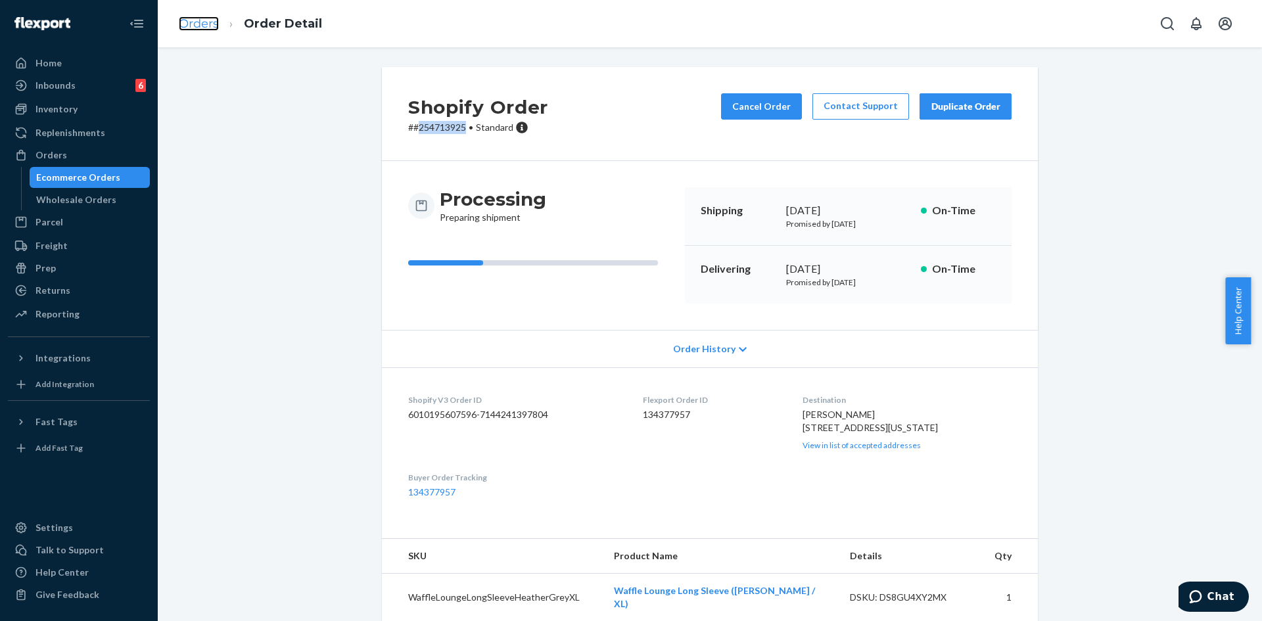
click at [190, 29] on link "Orders" at bounding box center [199, 23] width 40 height 14
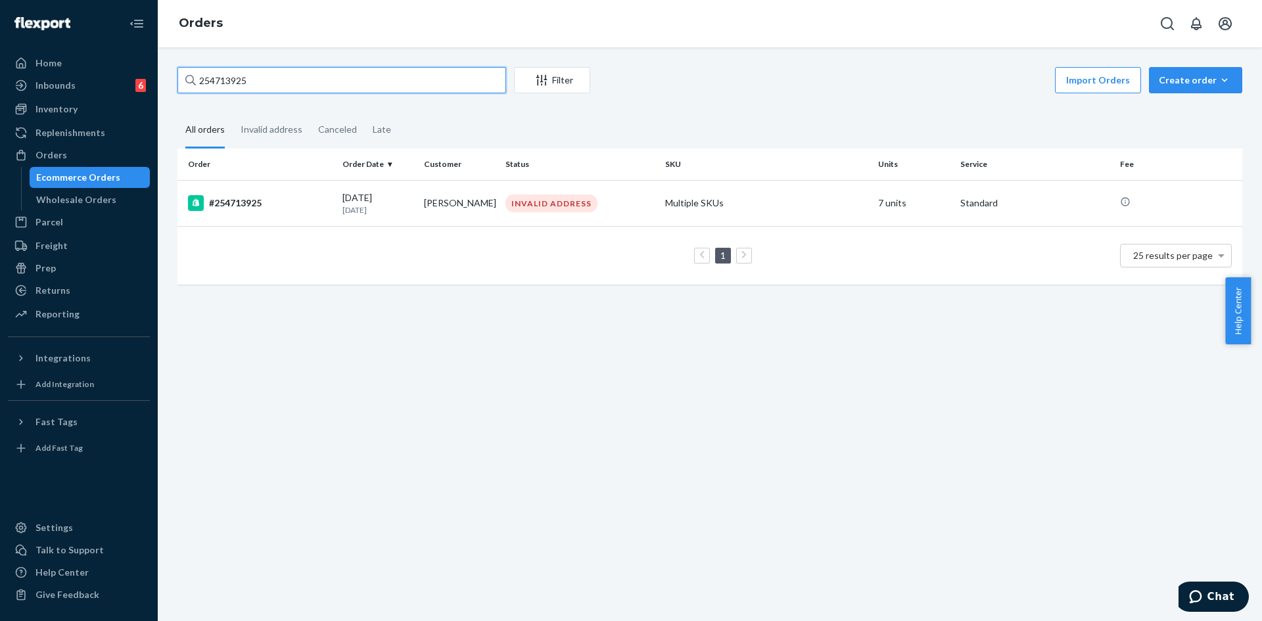
click at [212, 72] on input "254713925" at bounding box center [342, 80] width 329 height 26
paste input "0"
type input "254713025"
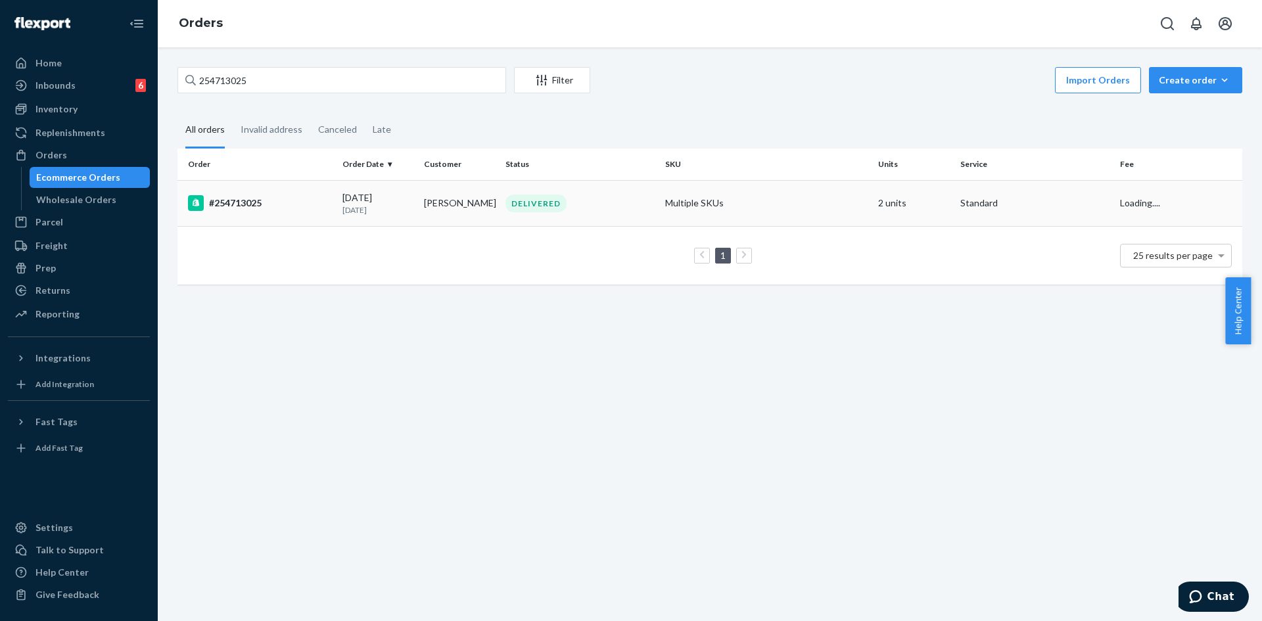
click at [312, 204] on div "#254713025" at bounding box center [260, 203] width 144 height 16
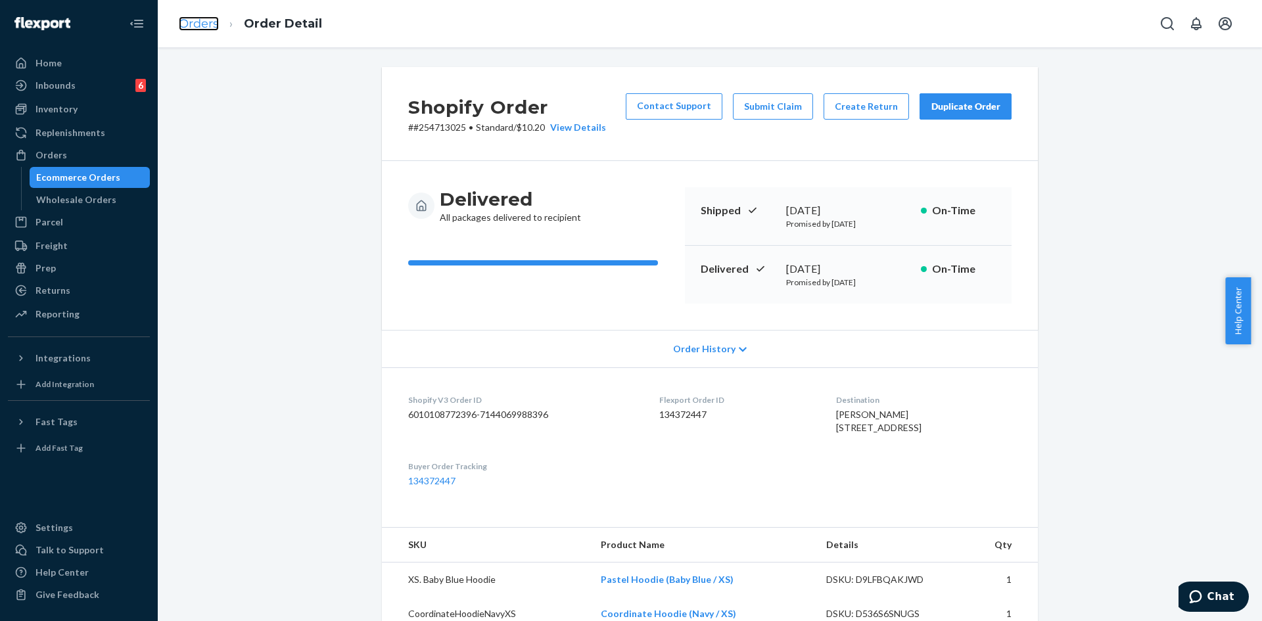
click at [184, 16] on link "Orders" at bounding box center [199, 23] width 40 height 14
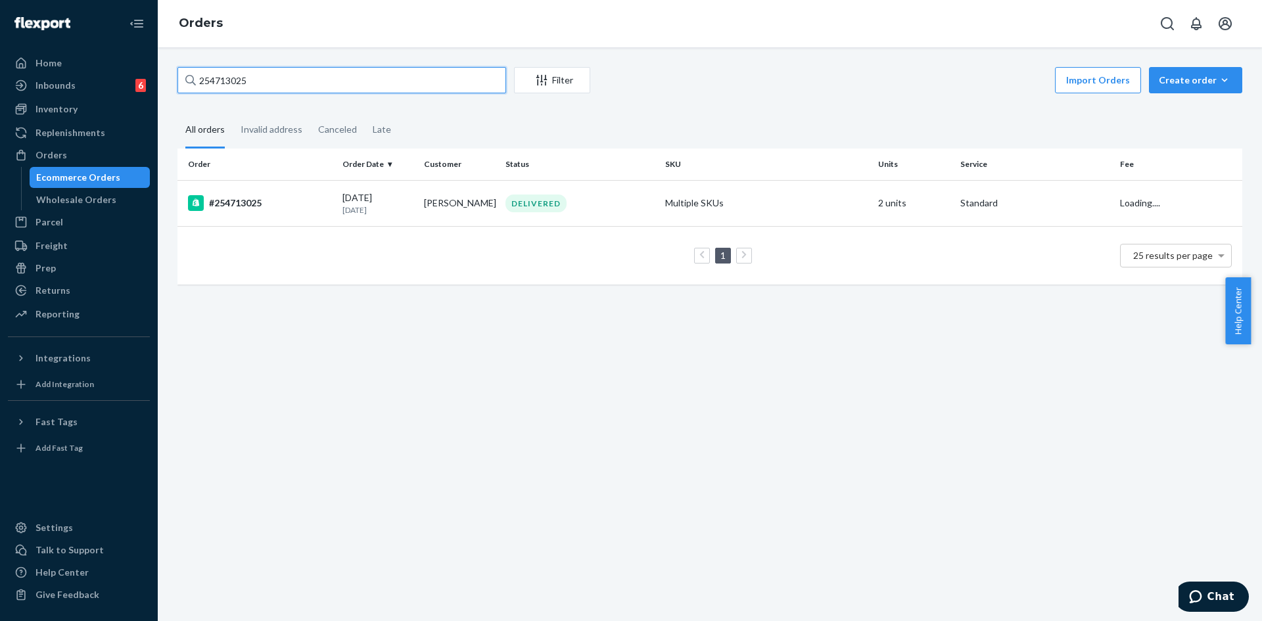
click at [222, 82] on input "254713025" at bounding box center [342, 80] width 329 height 26
paste input "2200"
type input "254712200"
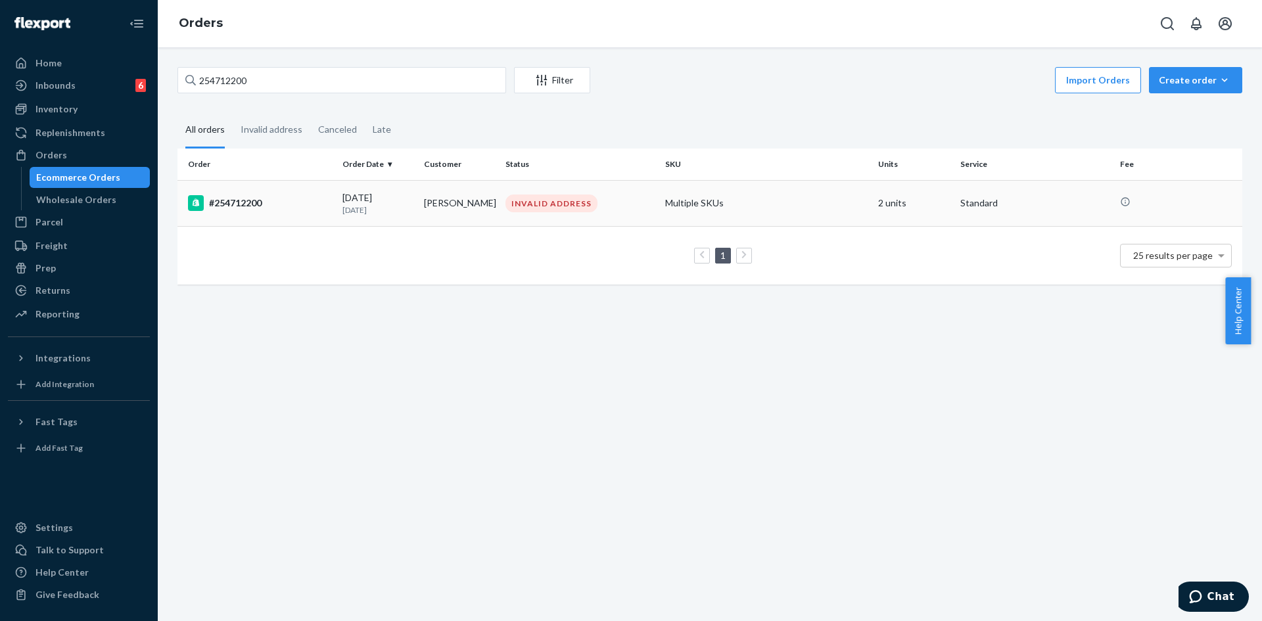
click at [284, 205] on div "#254712200" at bounding box center [260, 203] width 144 height 16
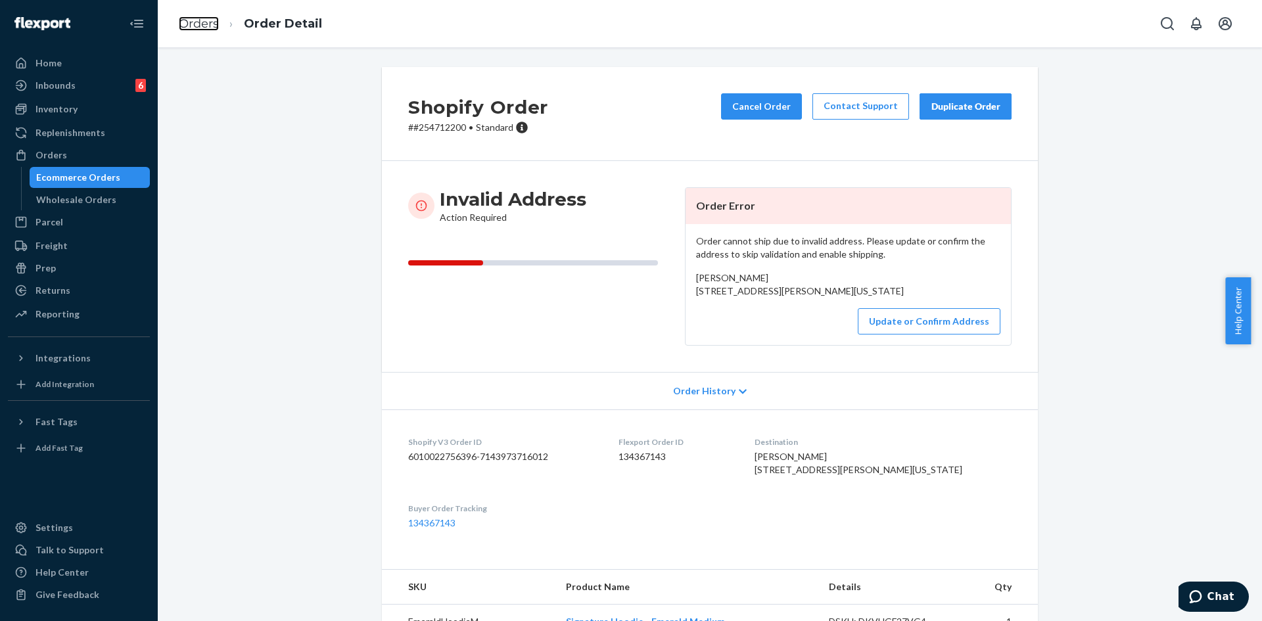
click at [208, 28] on link "Orders" at bounding box center [199, 23] width 40 height 14
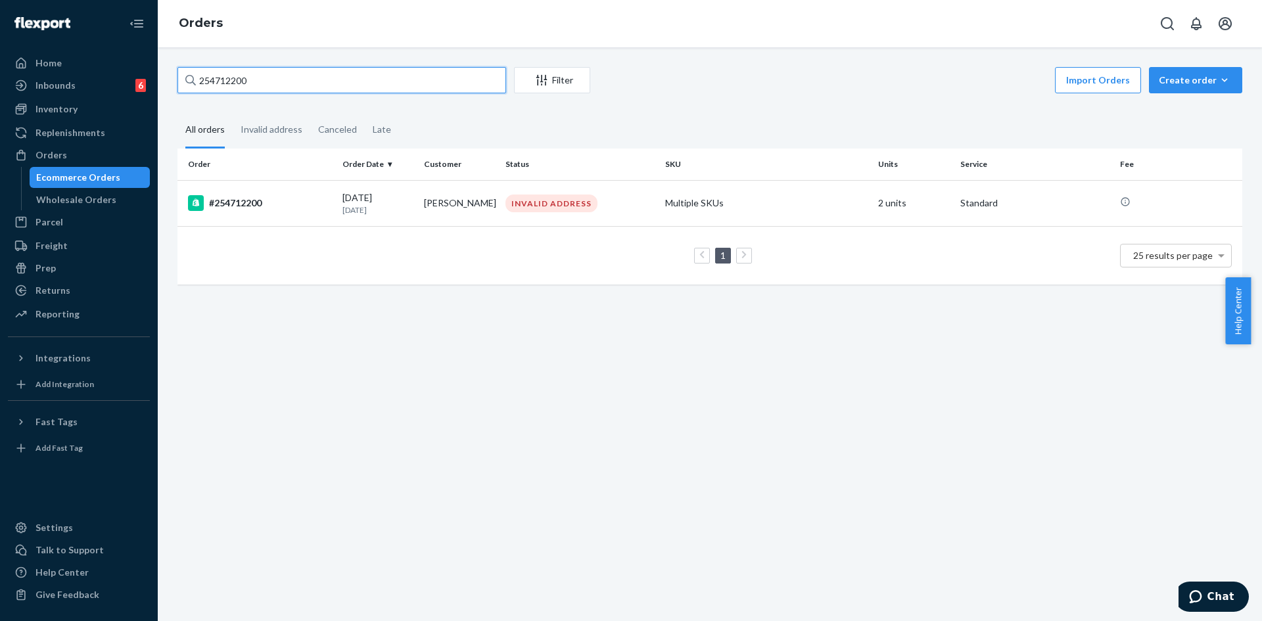
click at [215, 83] on input "254712200" at bounding box center [342, 80] width 329 height 26
paste input "618736"
type input "254618736"
